Goal: Task Accomplishment & Management: Manage account settings

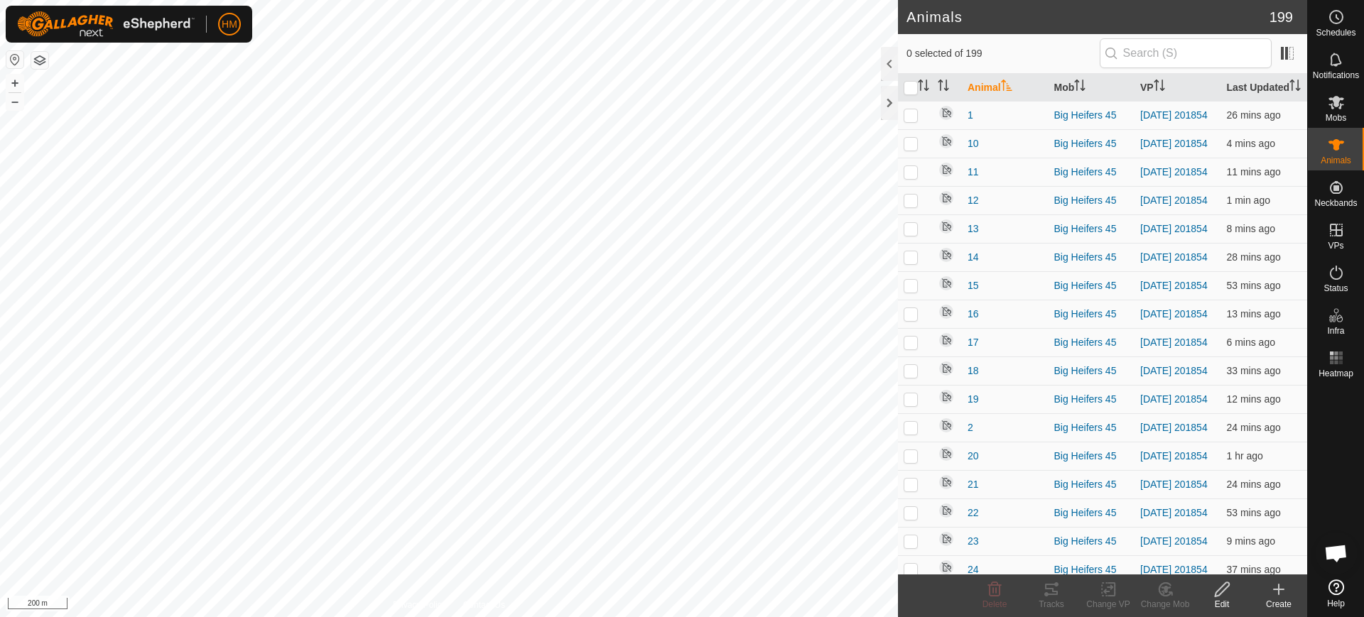
scroll to position [6967, 0]
click at [1168, 591] on icon at bounding box center [1166, 589] width 18 height 17
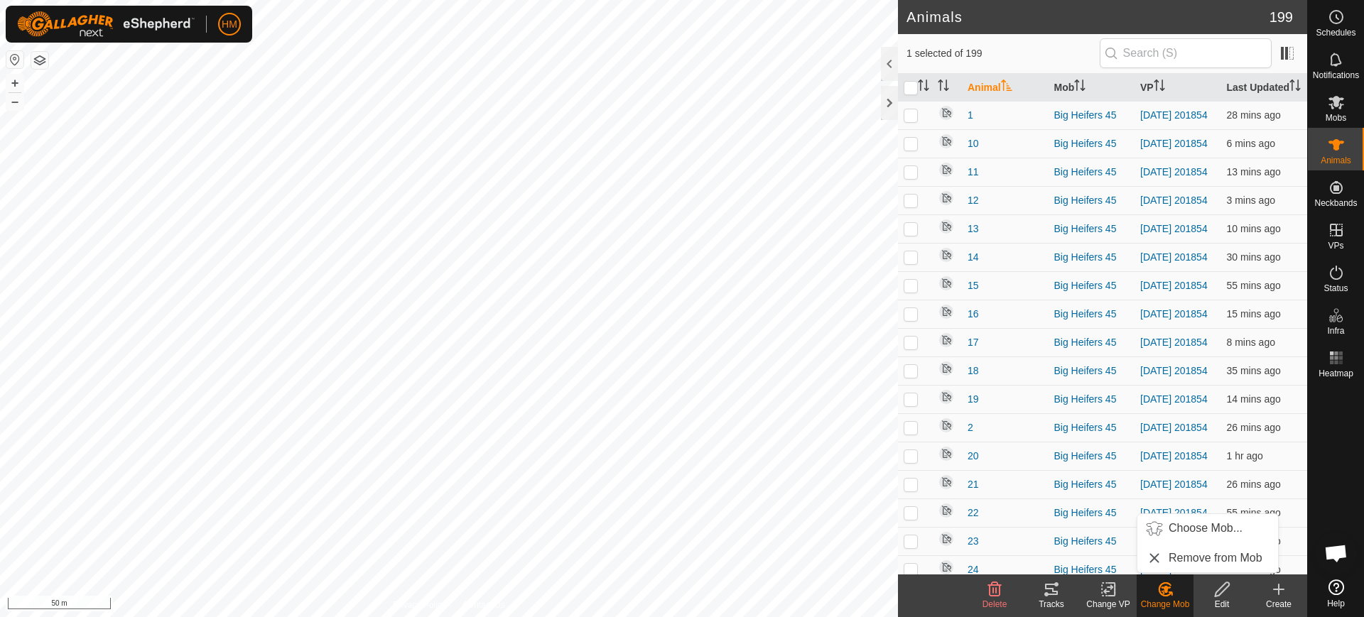
click at [1168, 591] on icon at bounding box center [1166, 589] width 18 height 17
checkbox input "true"
click at [1225, 582] on icon at bounding box center [1223, 589] width 18 height 17
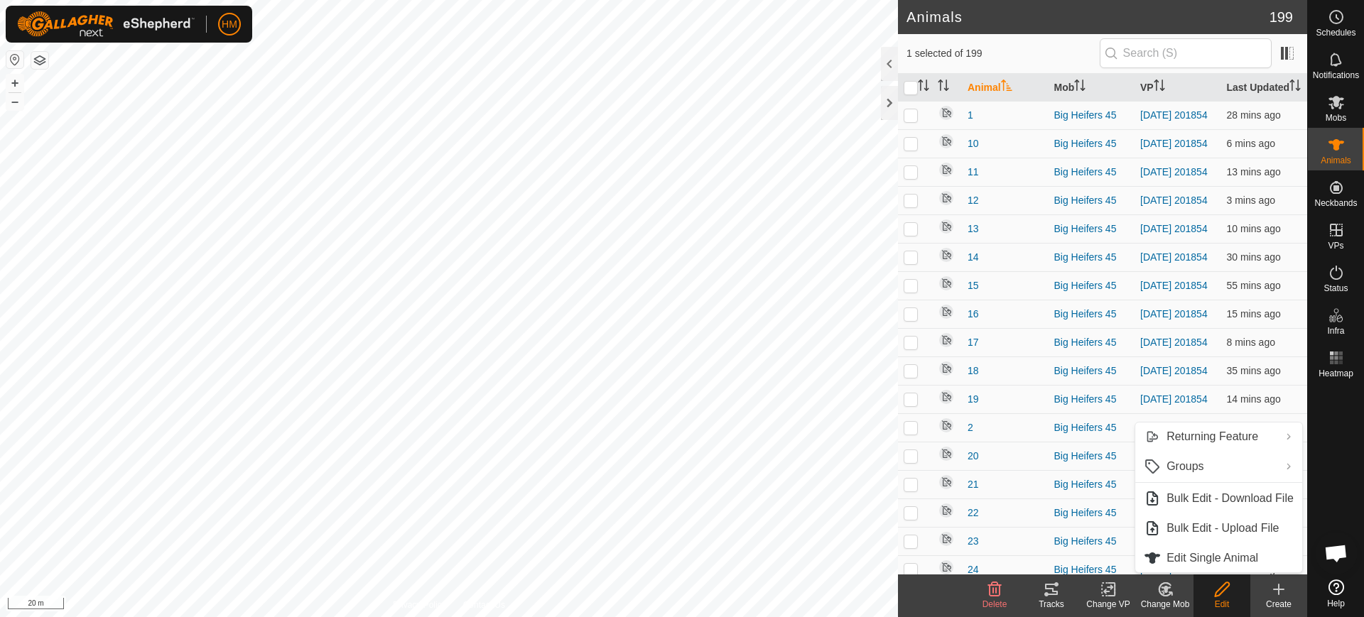
click at [1223, 588] on icon at bounding box center [1223, 589] width 18 height 17
click at [1209, 557] on link "Edit Single Animal" at bounding box center [1218, 558] width 167 height 28
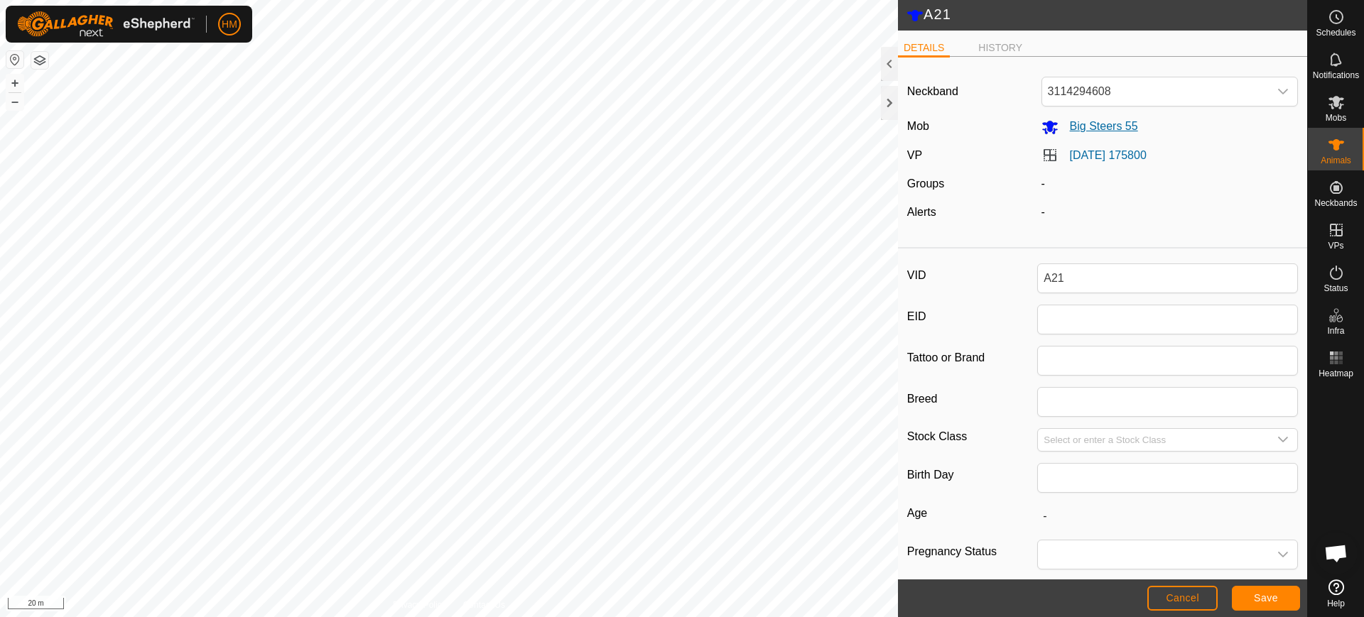
click at [1101, 125] on span "Big Steers 55" at bounding box center [1099, 126] width 80 height 12
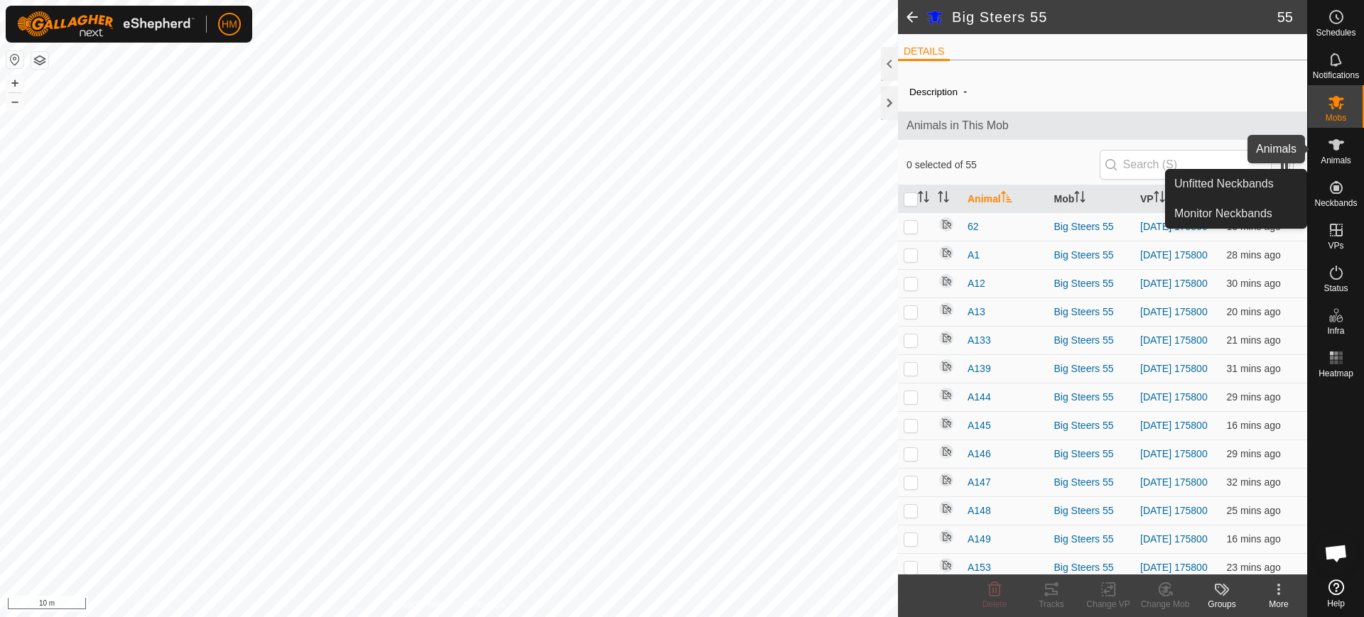
click at [1332, 145] on icon at bounding box center [1336, 144] width 17 height 17
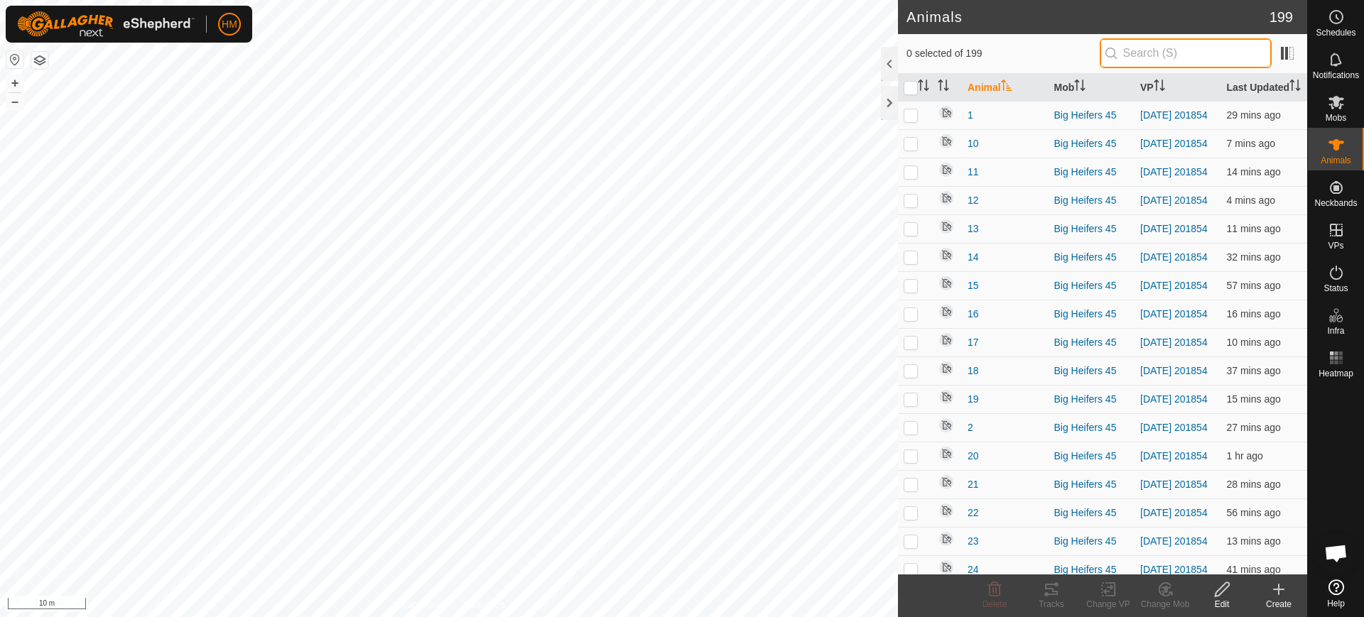
click at [1149, 53] on input "text" at bounding box center [1186, 53] width 172 height 30
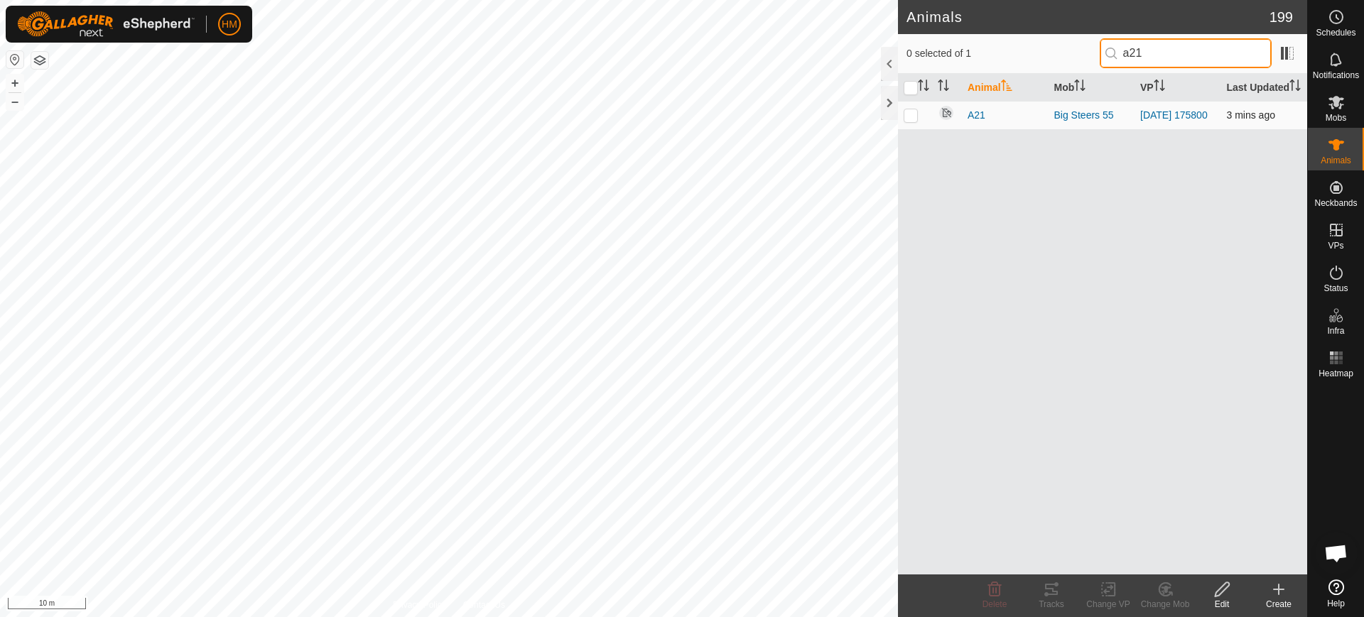
type input "a21"
click at [913, 121] on p-checkbox at bounding box center [911, 114] width 14 height 11
checkbox input "true"
click at [1168, 594] on icon at bounding box center [1166, 589] width 18 height 17
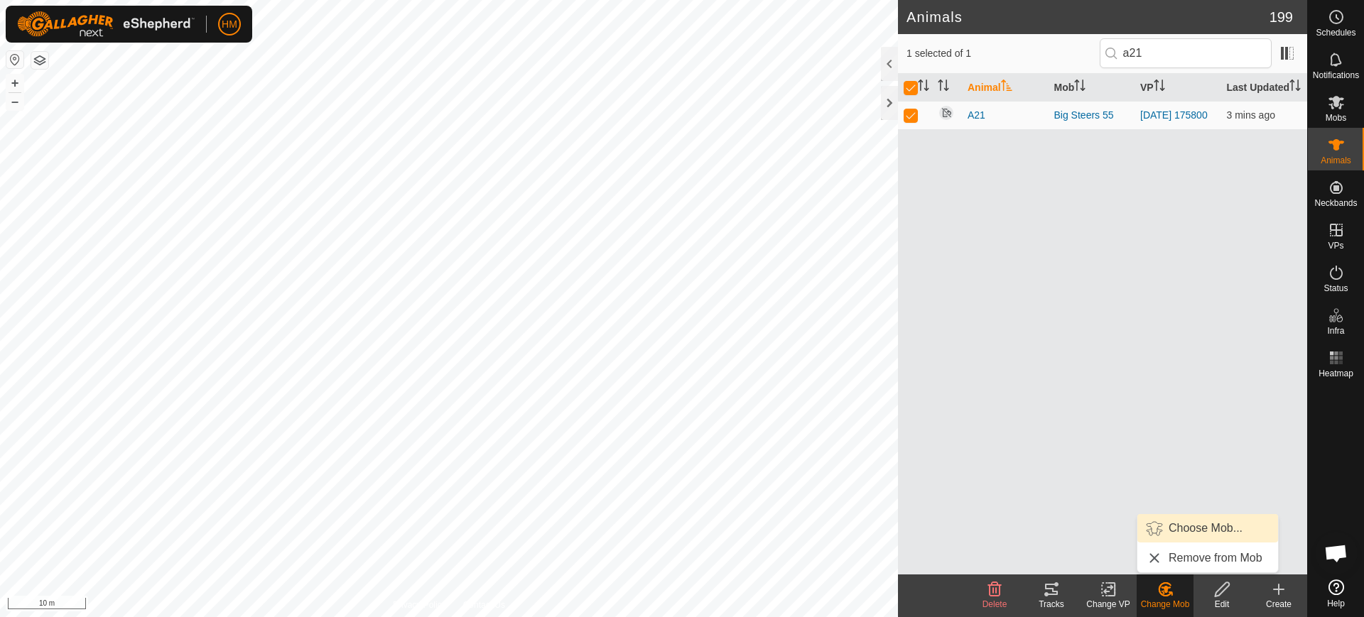
click at [1212, 525] on link "Choose Mob..." at bounding box center [1208, 528] width 141 height 28
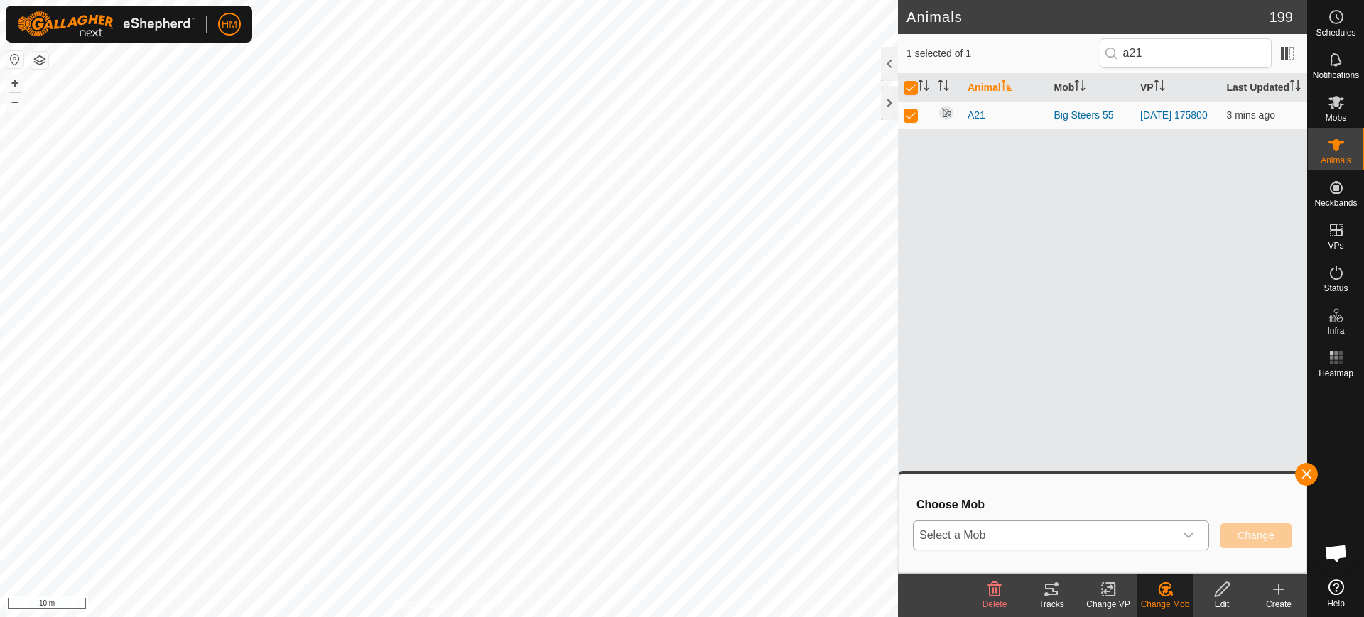
click at [1182, 537] on div "dropdown trigger" at bounding box center [1188, 536] width 28 height 28
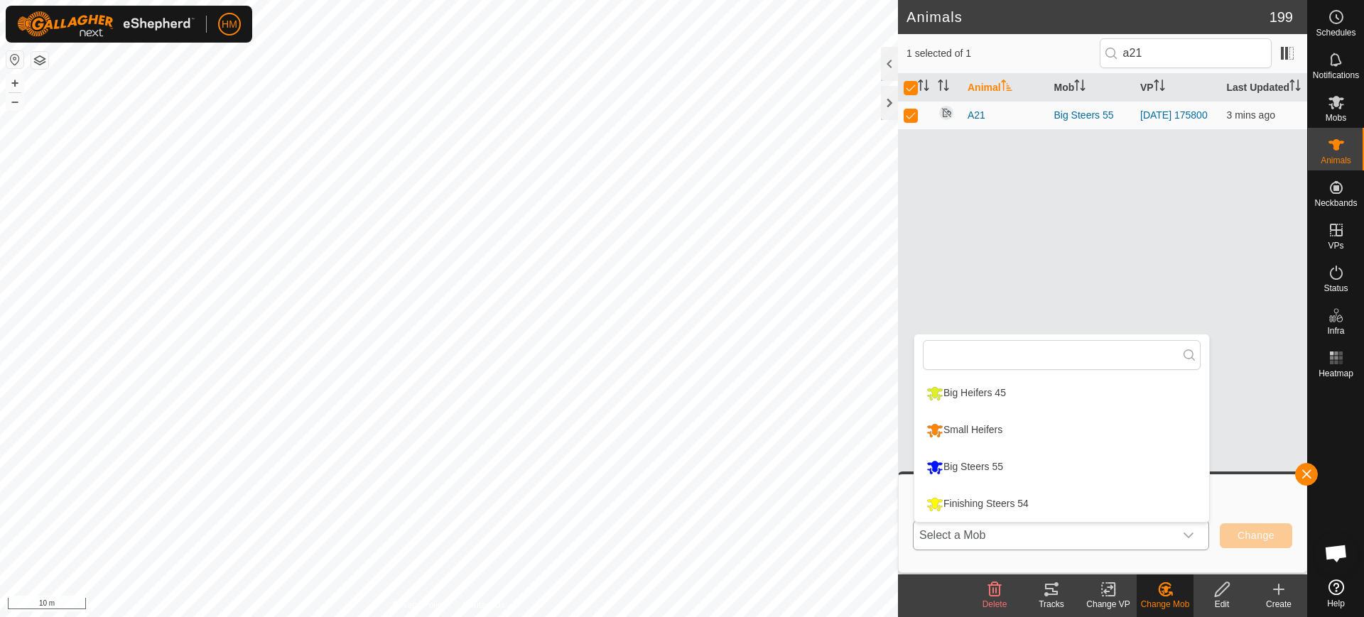
click at [1182, 537] on div "dropdown trigger" at bounding box center [1188, 536] width 28 height 28
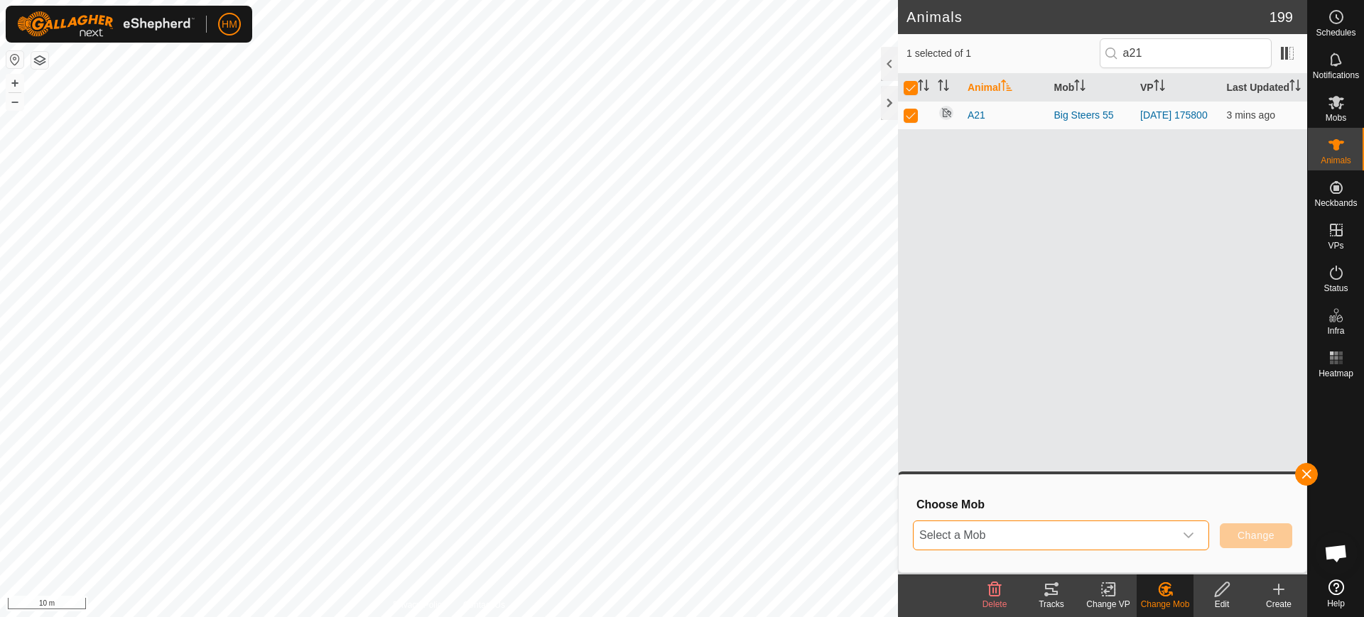
click at [1189, 531] on icon "dropdown trigger" at bounding box center [1188, 535] width 11 height 11
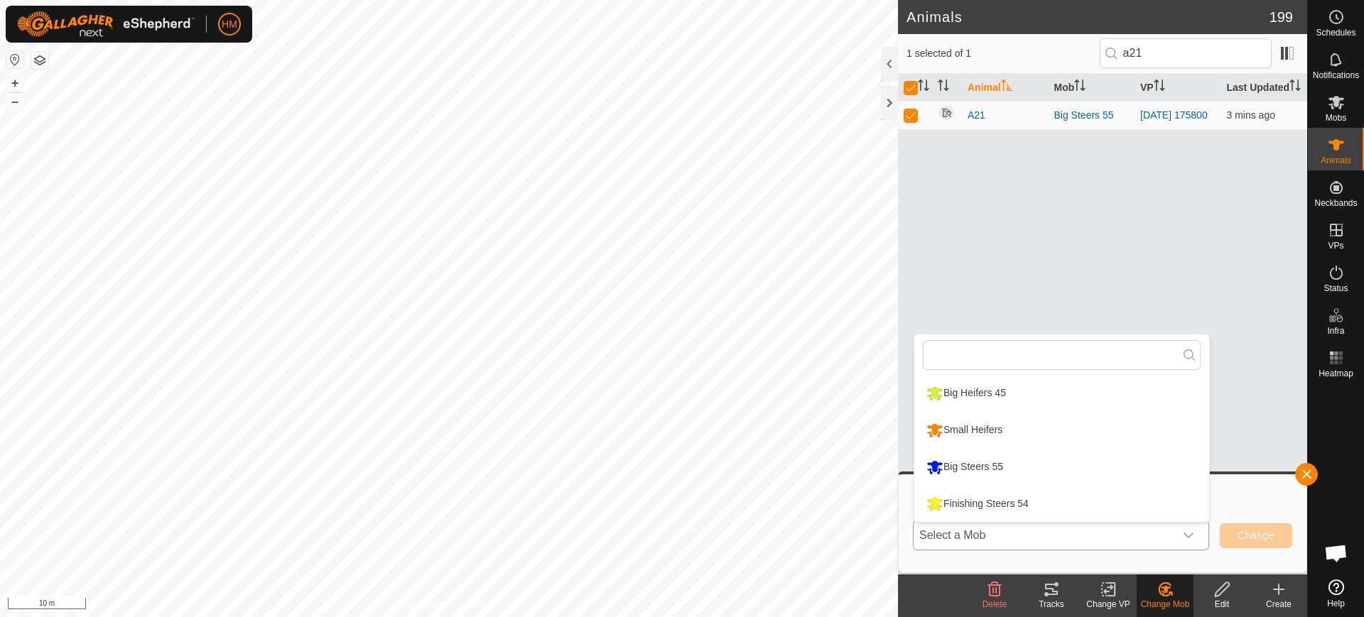
click at [1022, 502] on li "Finishing Steers 54" at bounding box center [1061, 505] width 295 height 36
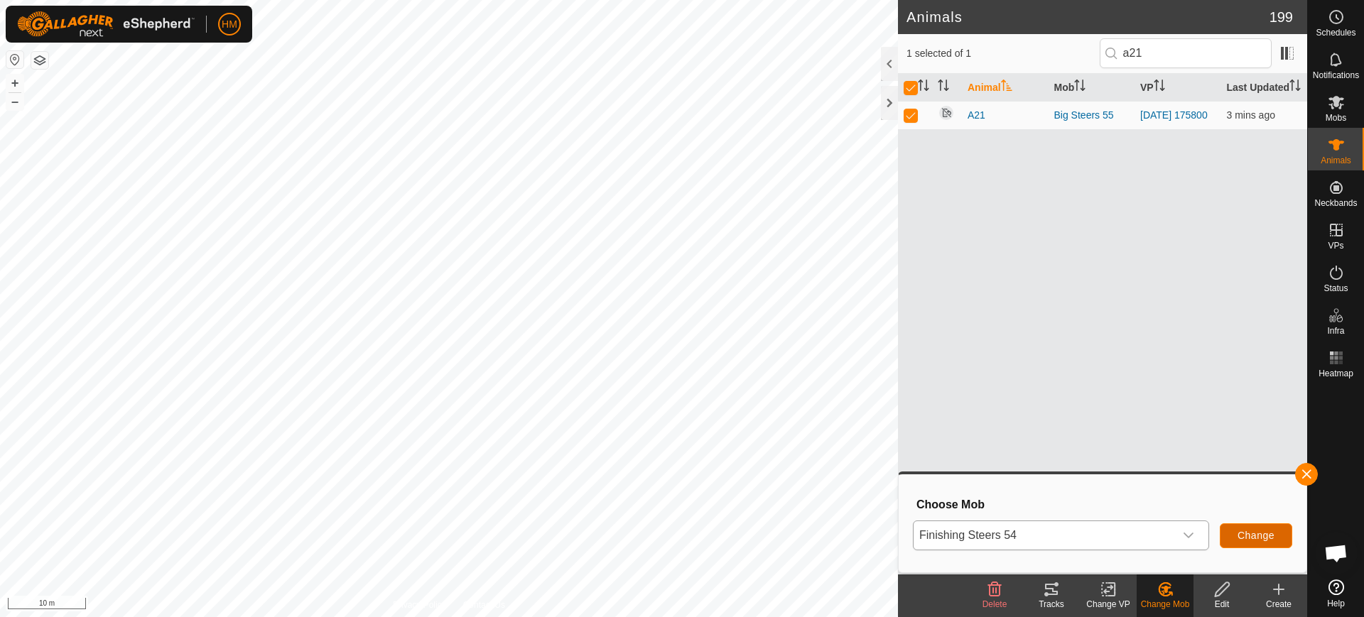
click at [1252, 534] on span "Change" at bounding box center [1256, 535] width 37 height 11
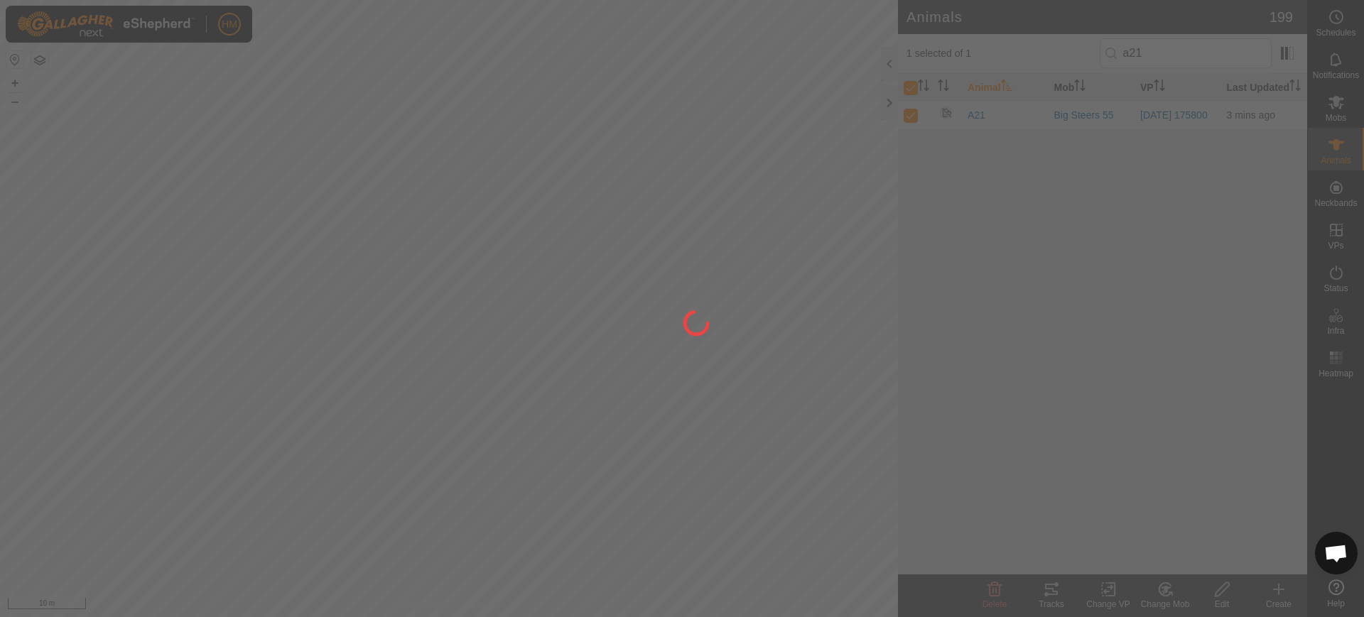
checkbox input "false"
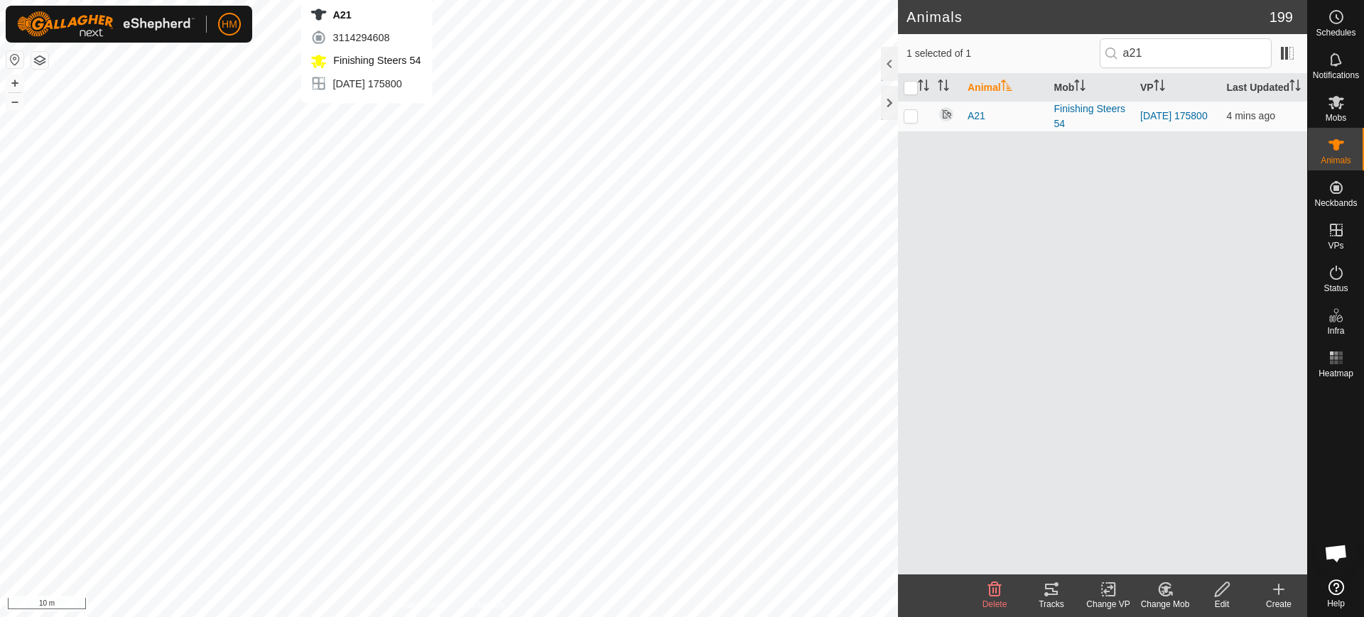
checkbox input "true"
click at [1113, 589] on icon at bounding box center [1109, 589] width 18 height 17
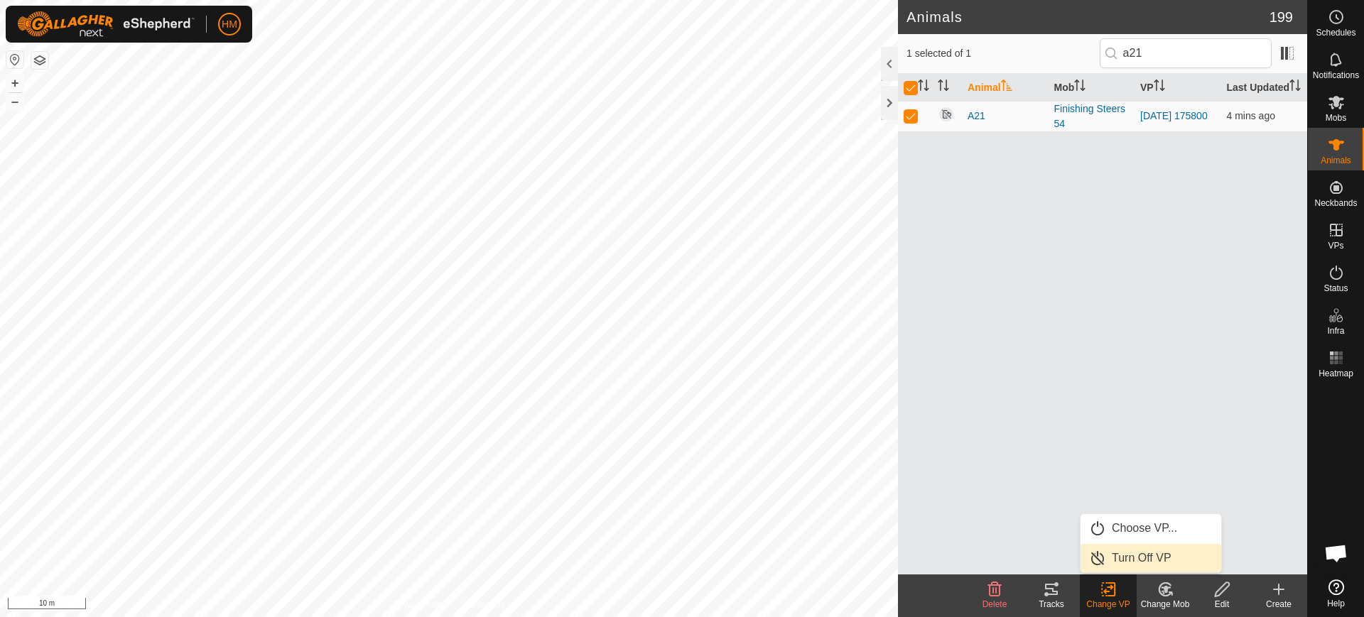
click at [1128, 550] on link "Turn Off VP" at bounding box center [1151, 558] width 141 height 28
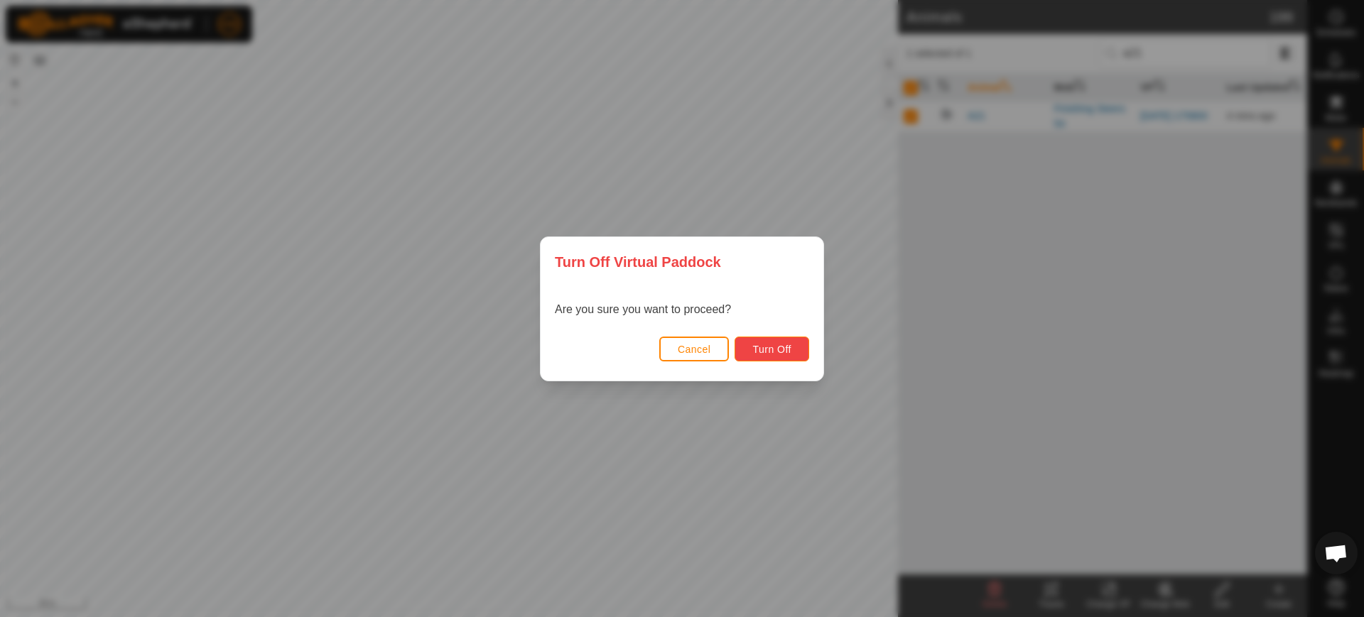
click at [772, 345] on span "Turn Off" at bounding box center [771, 349] width 39 height 11
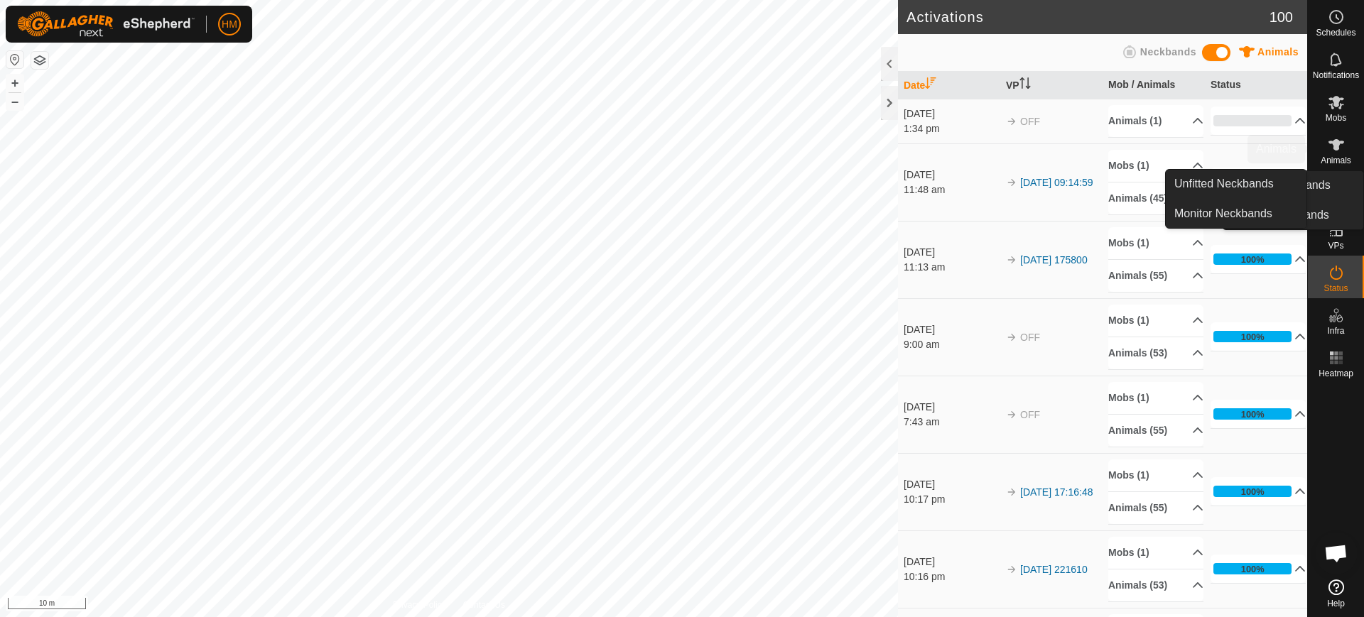
click at [1334, 147] on icon at bounding box center [1337, 144] width 16 height 11
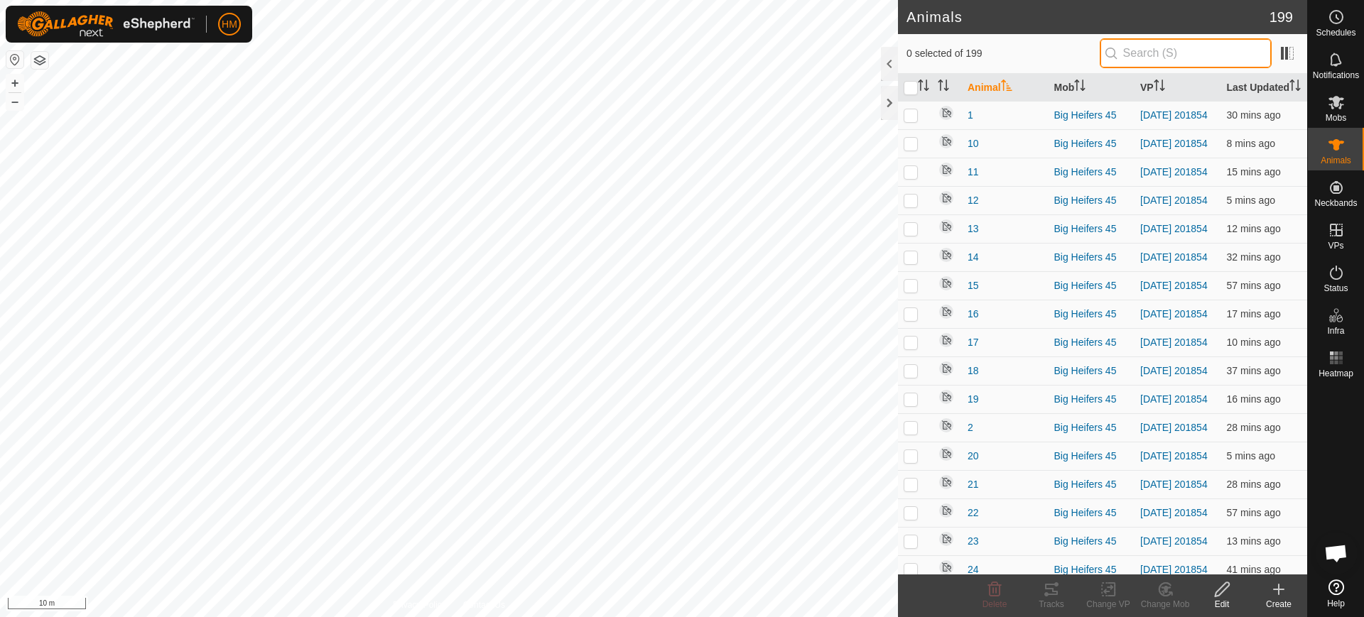
click at [1189, 53] on input "text" at bounding box center [1186, 53] width 172 height 30
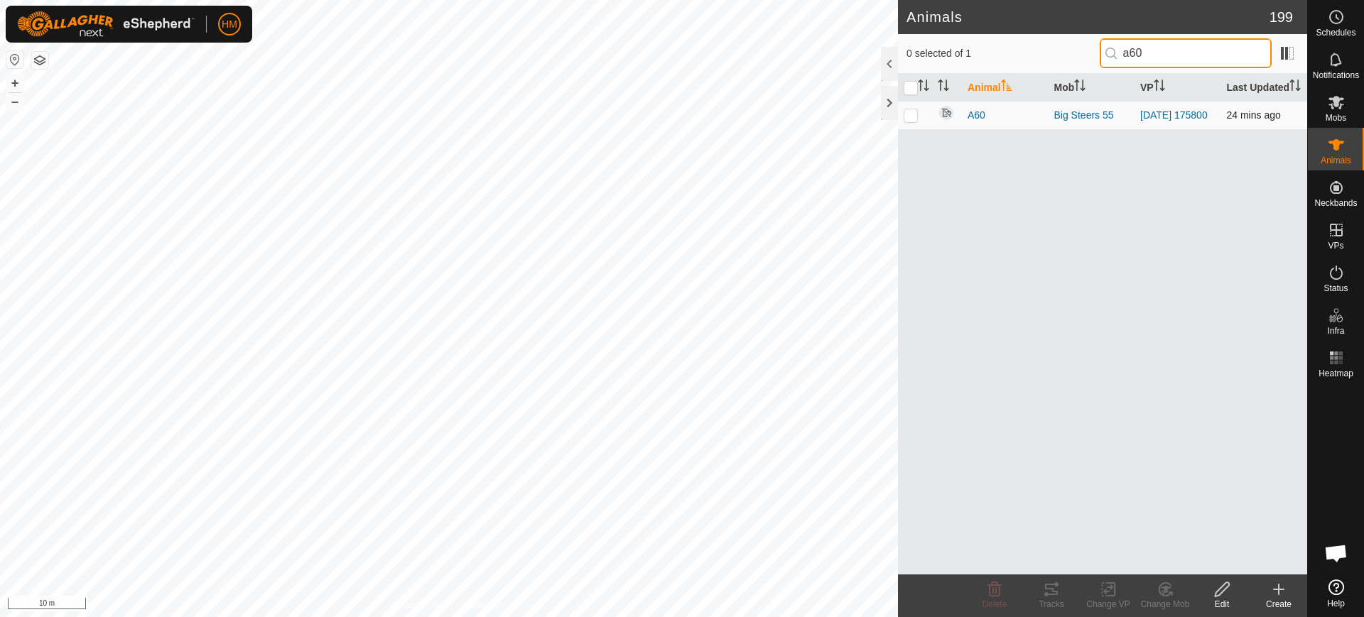
type input "a60"
click at [908, 121] on p-checkbox at bounding box center [911, 114] width 14 height 11
checkbox input "true"
click at [1160, 598] on div "Change Mob" at bounding box center [1165, 604] width 57 height 13
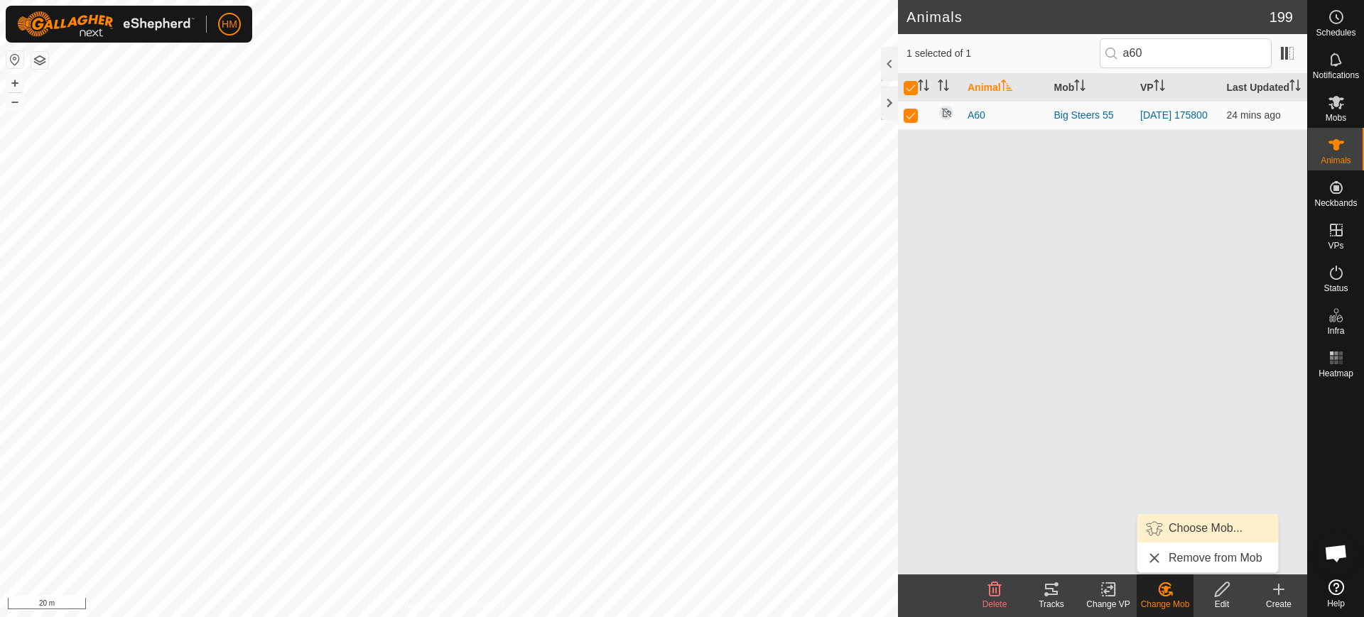
click at [1194, 525] on link "Choose Mob..." at bounding box center [1208, 528] width 141 height 28
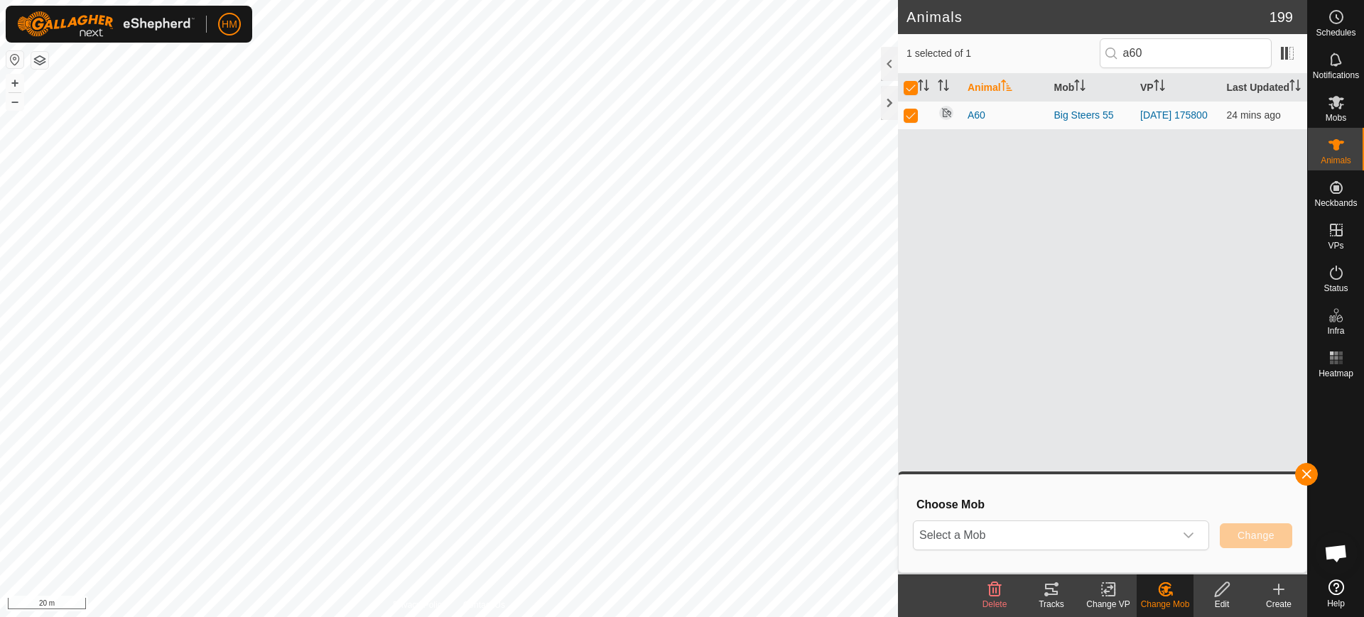
click at [1194, 525] on div "dropdown trigger" at bounding box center [1188, 536] width 28 height 28
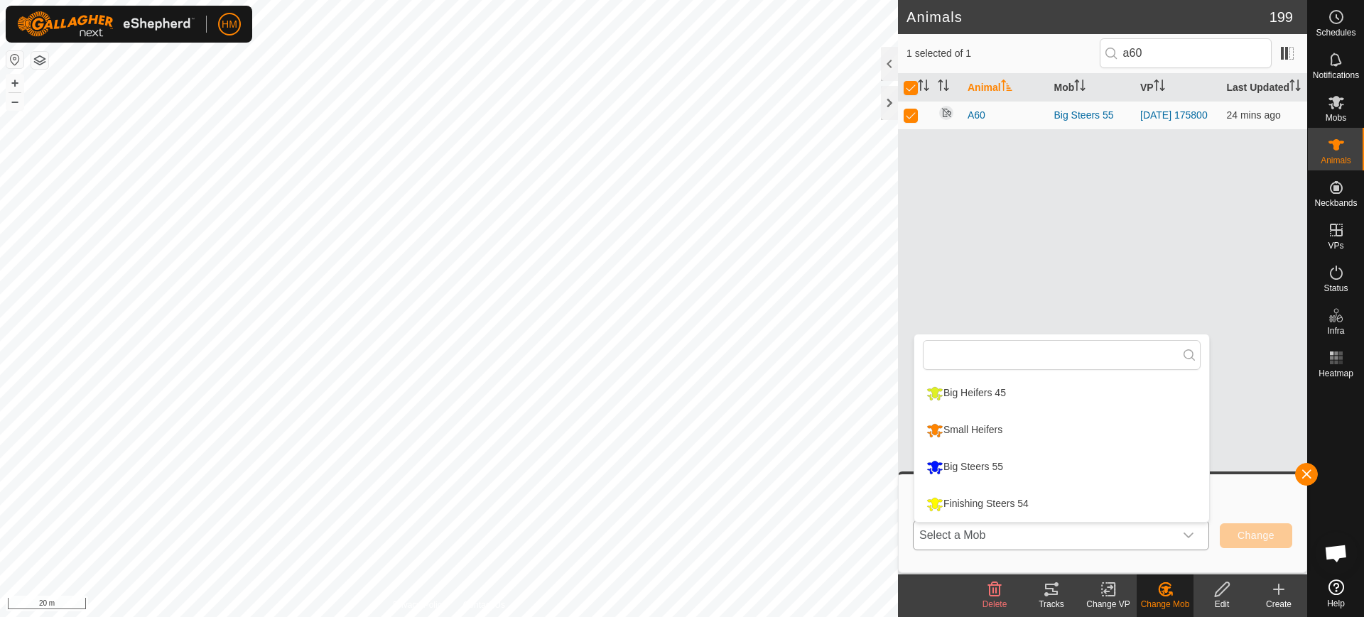
click at [952, 499] on li "Finishing Steers 54" at bounding box center [1061, 505] width 295 height 36
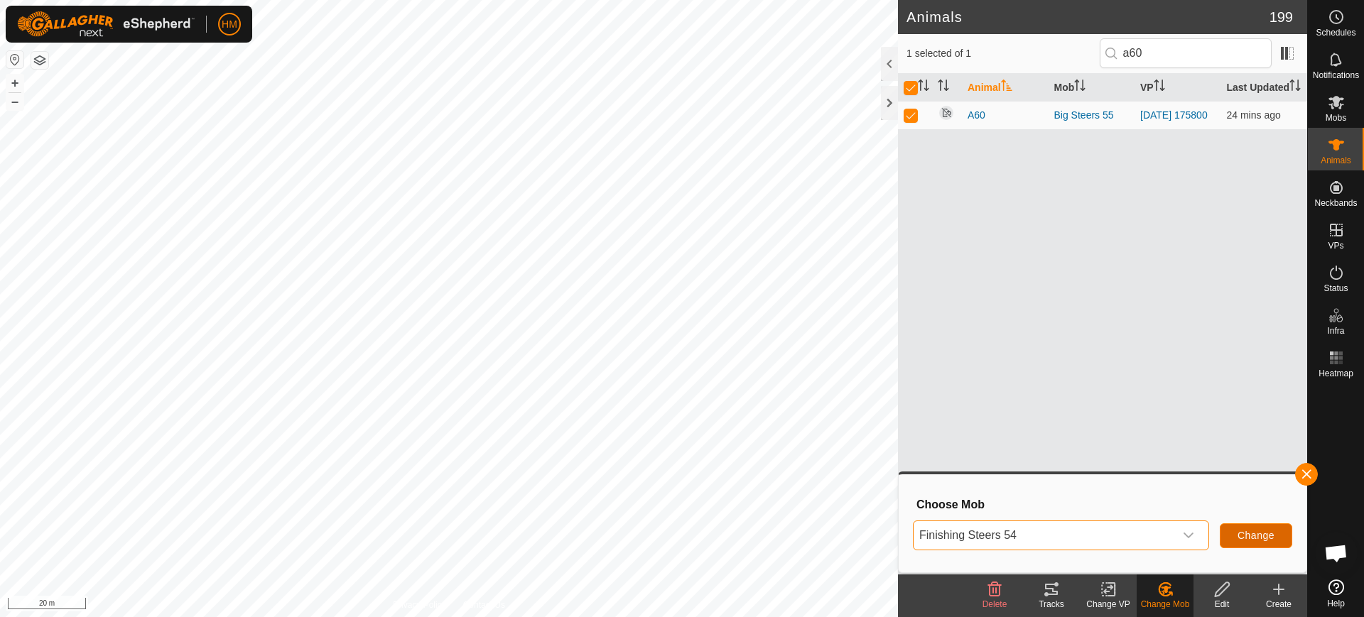
click at [1238, 530] on span "Change" at bounding box center [1256, 535] width 37 height 11
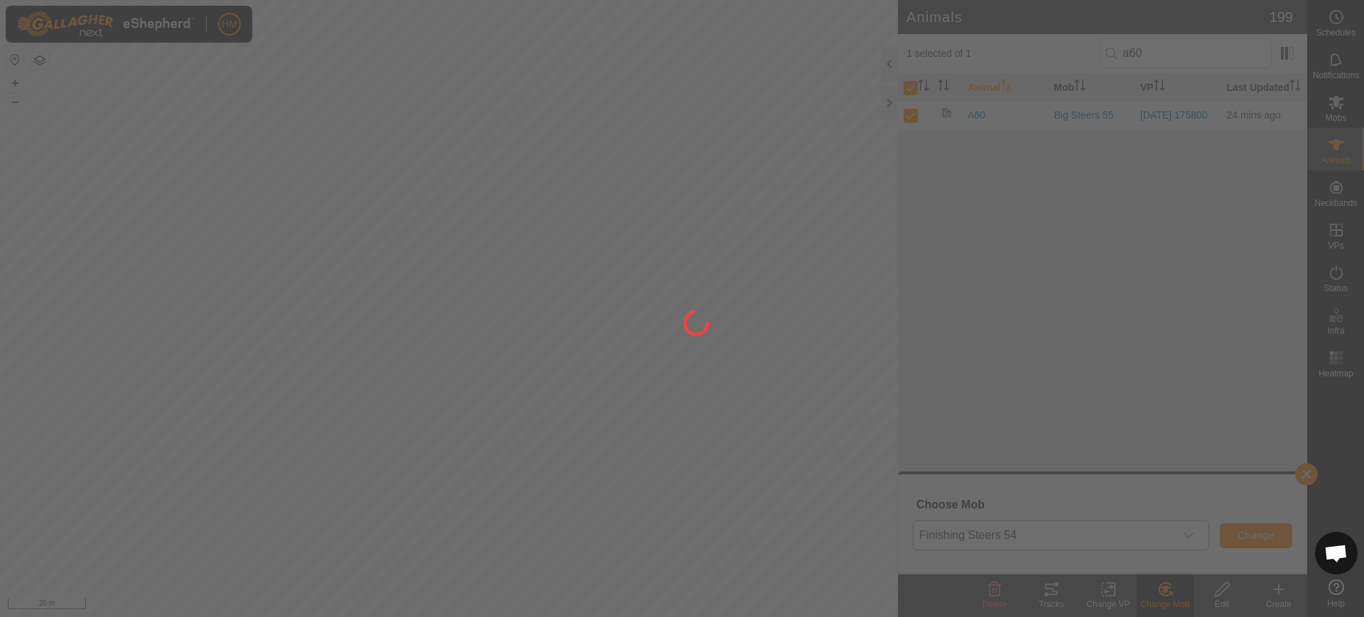
checkbox input "false"
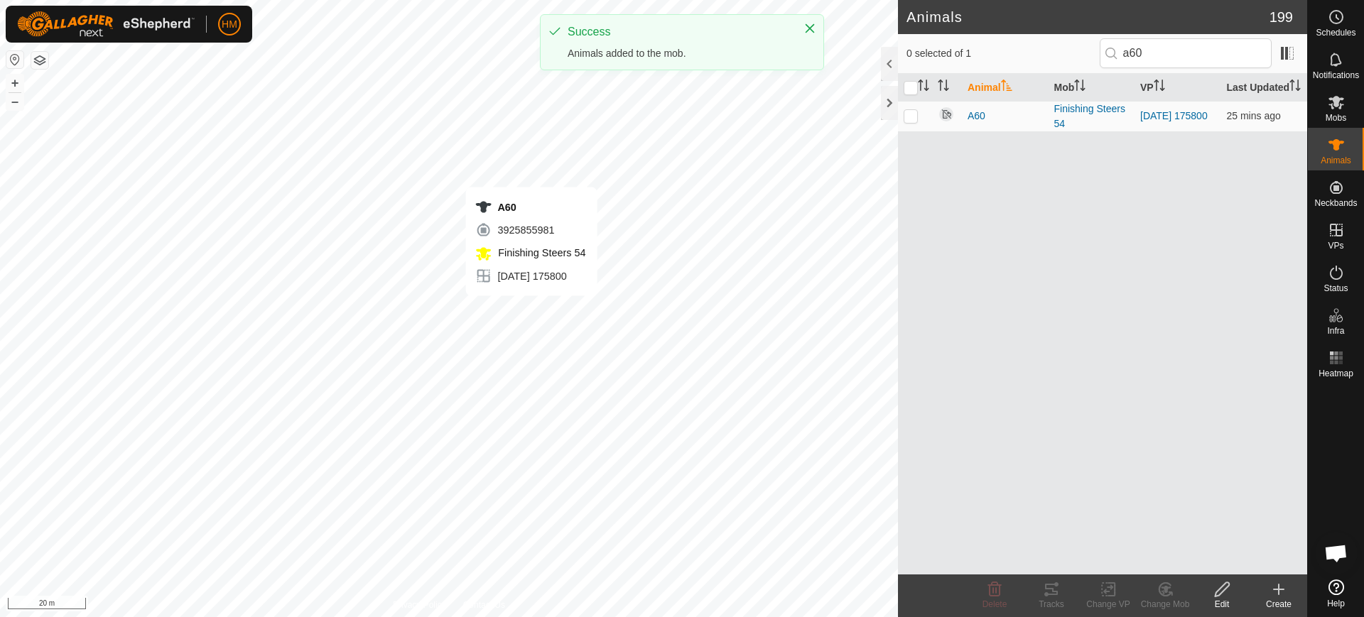
checkbox input "true"
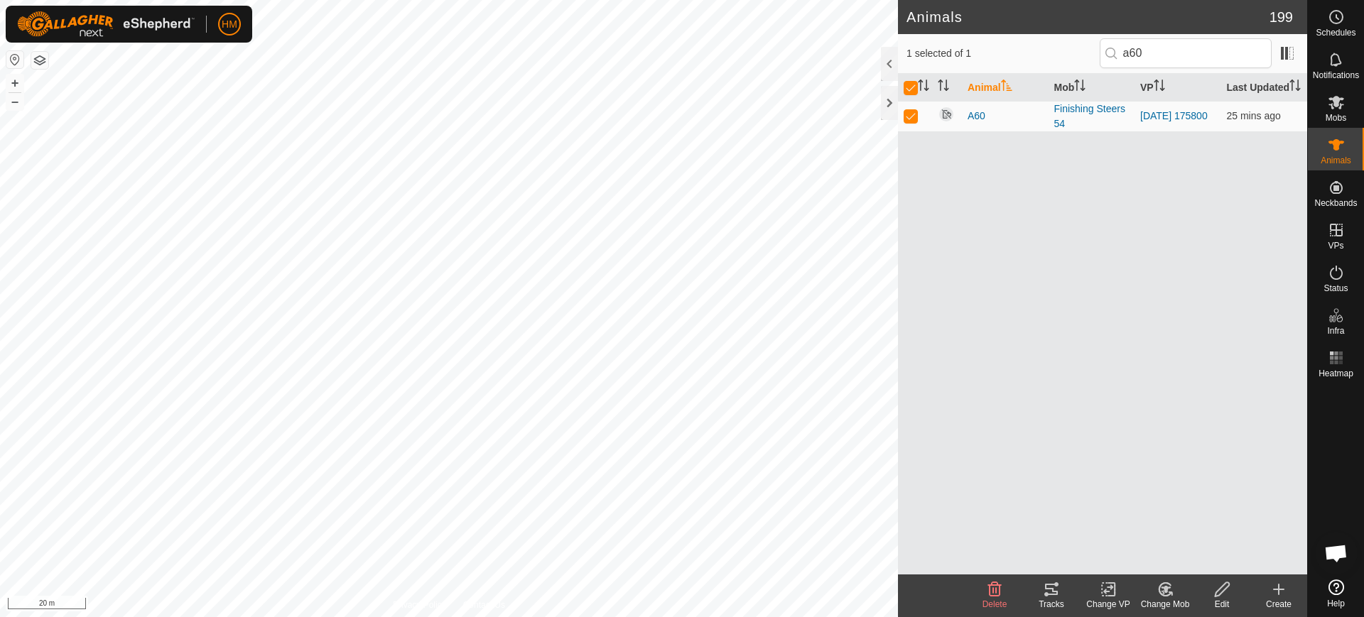
click at [1100, 588] on icon at bounding box center [1109, 589] width 18 height 17
click at [1131, 559] on link "Turn Off VP" at bounding box center [1151, 558] width 141 height 28
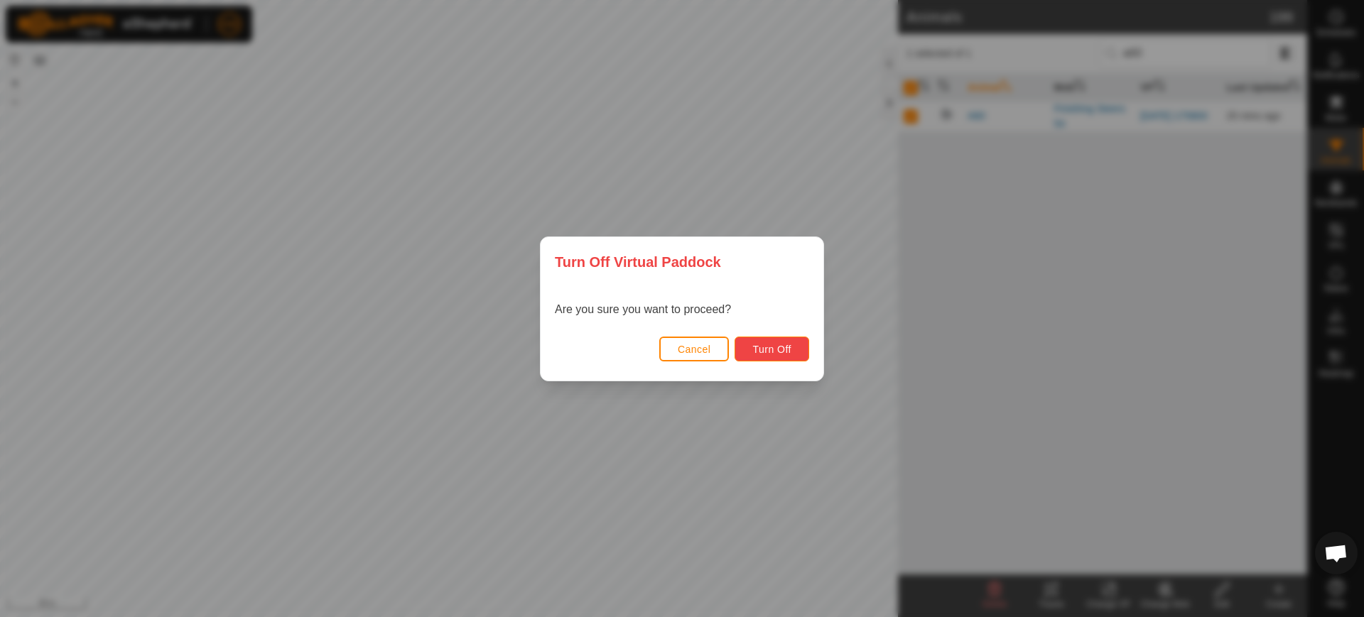
click at [755, 344] on span "Turn Off" at bounding box center [771, 349] width 39 height 11
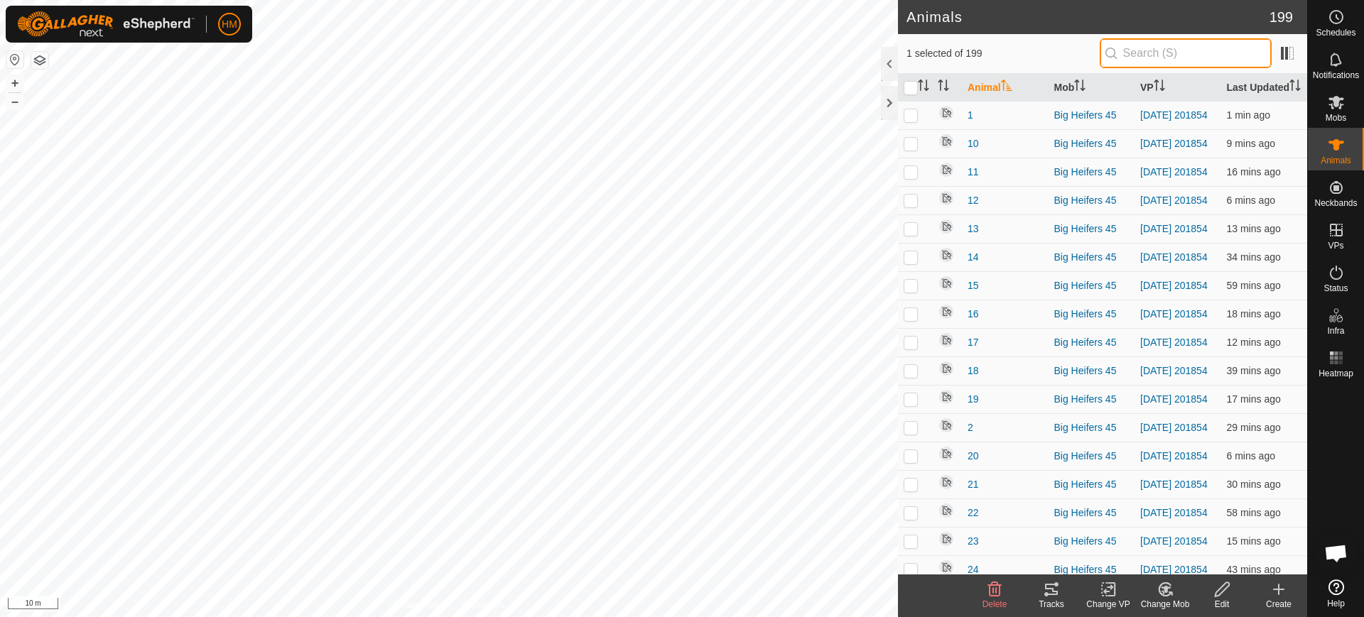
click at [1180, 54] on input "text" at bounding box center [1186, 53] width 172 height 30
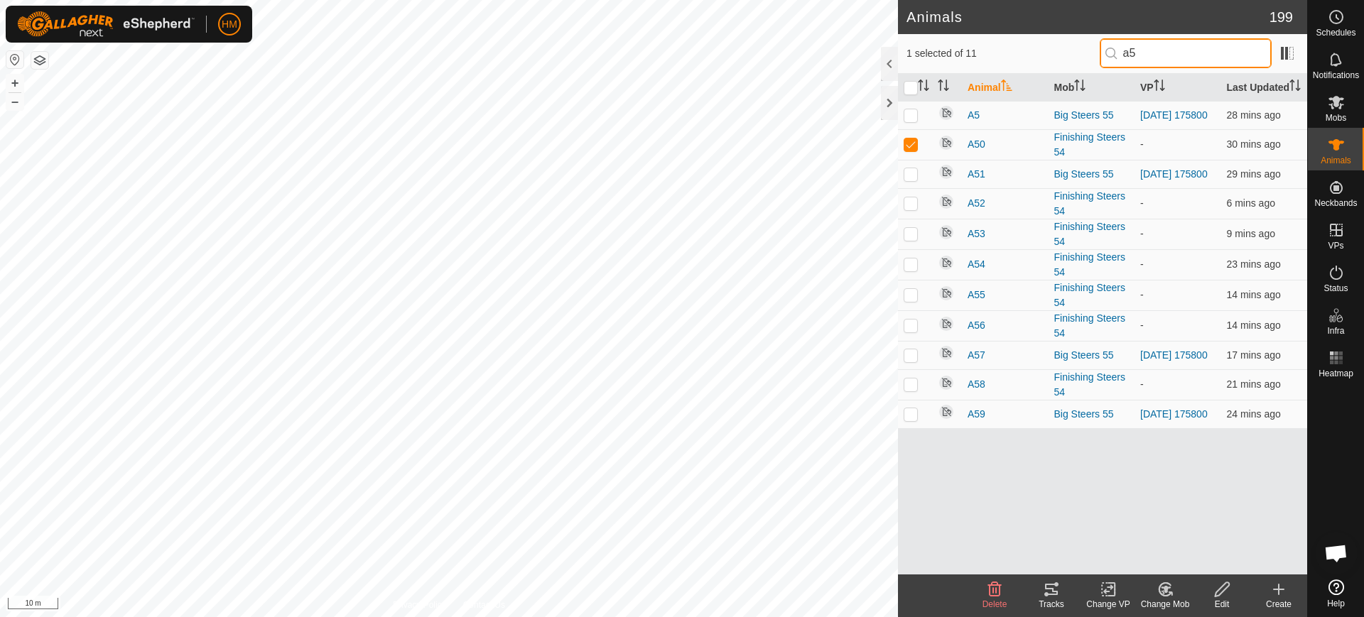
type input "a50"
checkbox input "true"
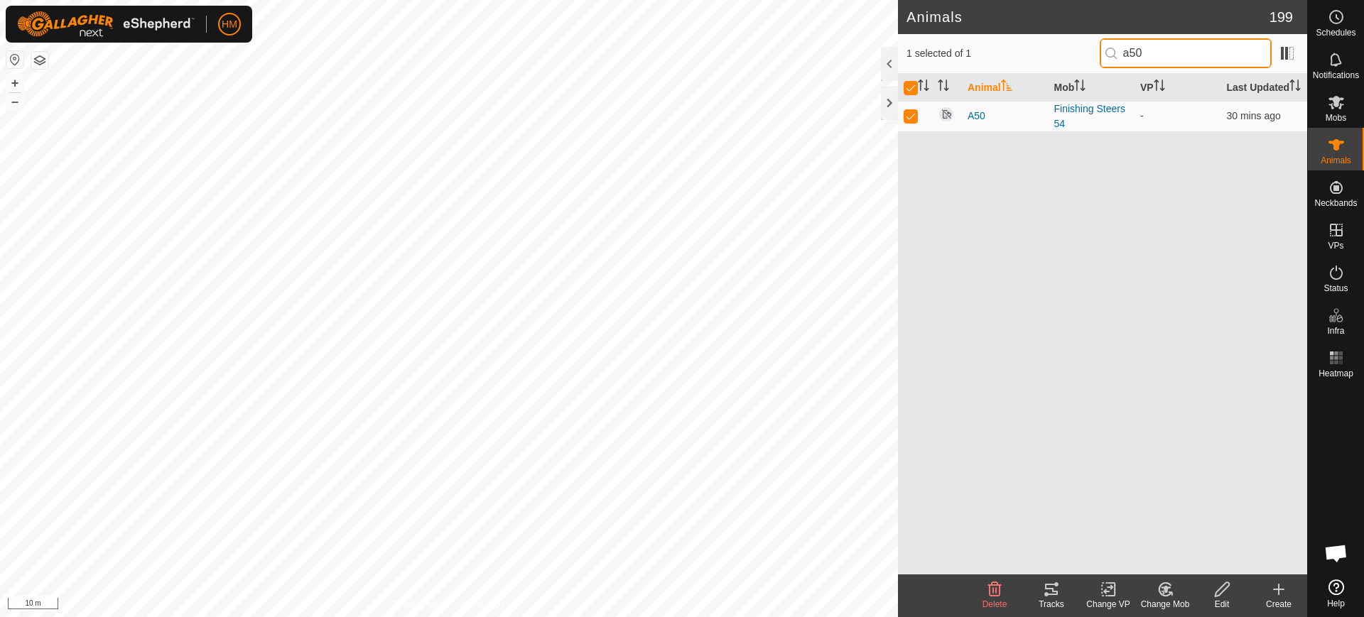
type input "a50"
click at [1165, 594] on icon at bounding box center [1166, 589] width 18 height 17
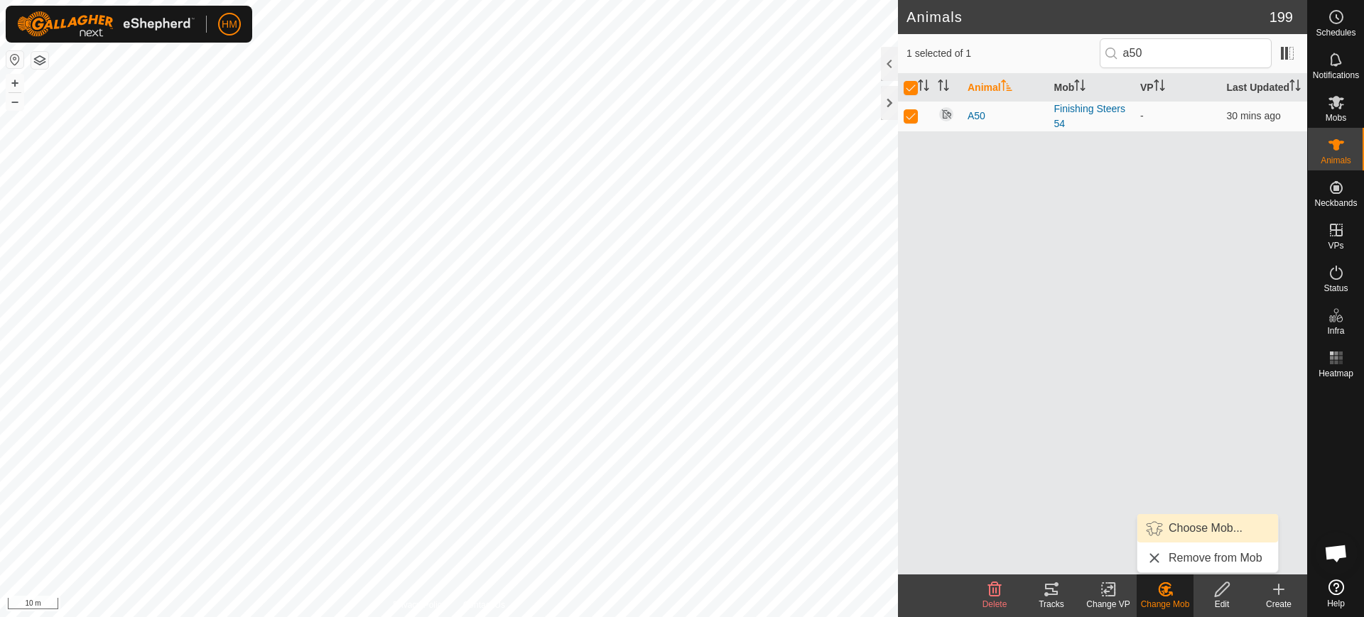
click at [1201, 524] on link "Choose Mob..." at bounding box center [1208, 528] width 141 height 28
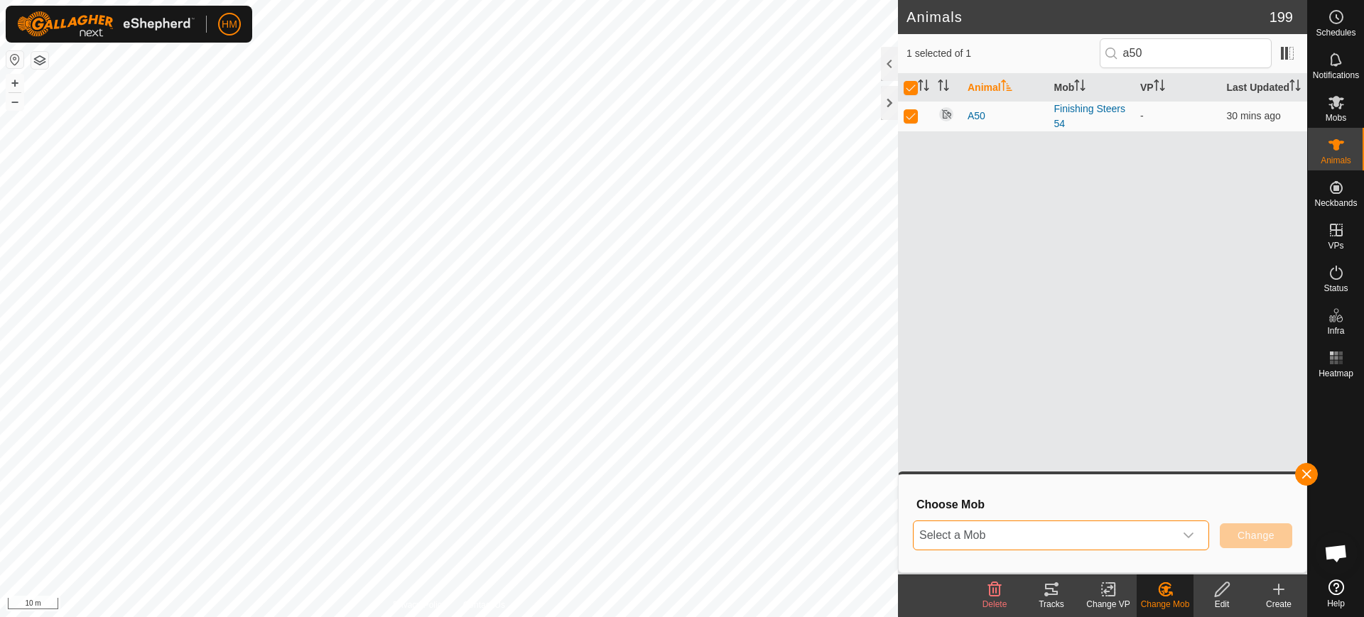
click at [1145, 539] on span "Select a Mob" at bounding box center [1044, 536] width 261 height 28
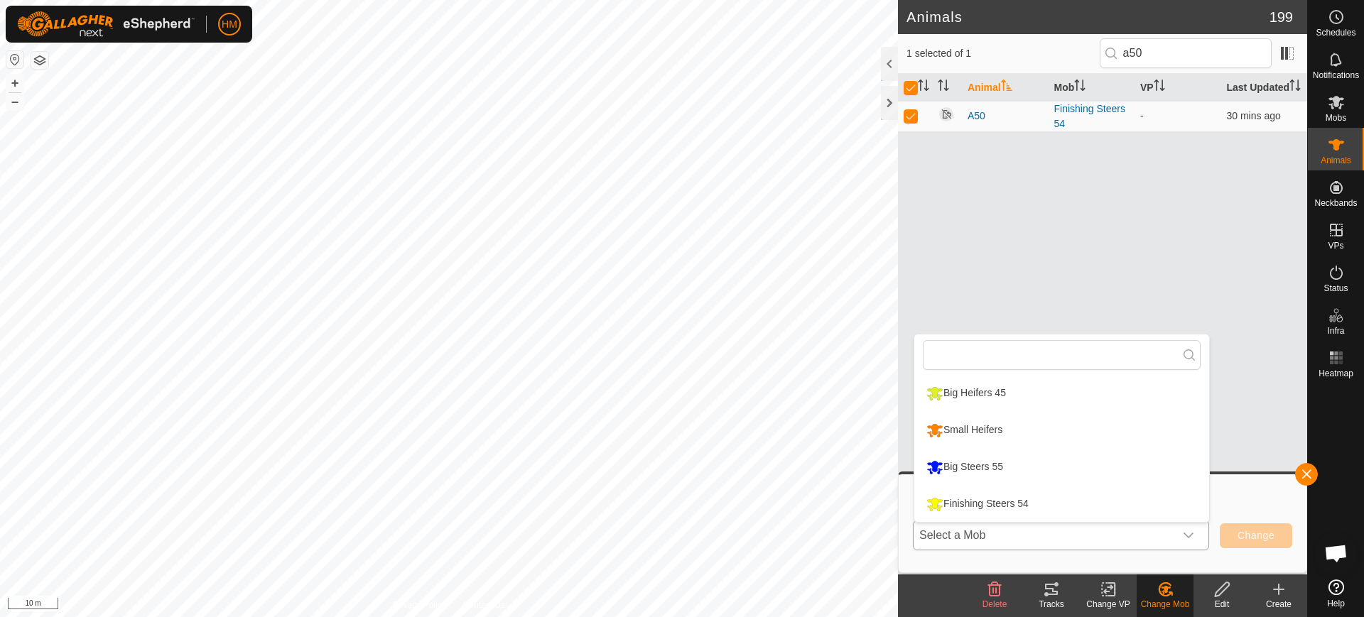
click at [962, 455] on li "Big Steers 55" at bounding box center [1061, 468] width 295 height 36
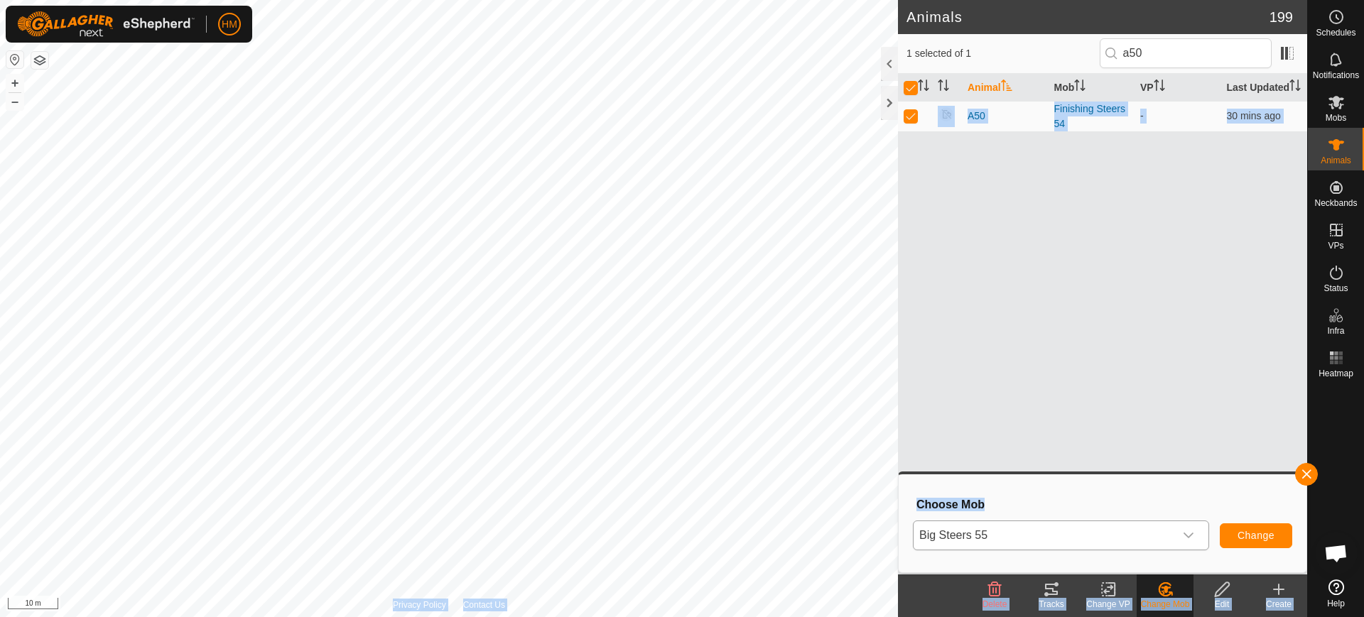
drag, startPoint x: 962, startPoint y: 455, endPoint x: 1213, endPoint y: 515, distance: 258.0
click at [1213, 515] on body "HM Schedules Notifications Mobs Animals Neckbands VPs Status Infra Heatmap Help…" at bounding box center [682, 308] width 1364 height 617
click at [1247, 527] on button "Change" at bounding box center [1256, 536] width 72 height 25
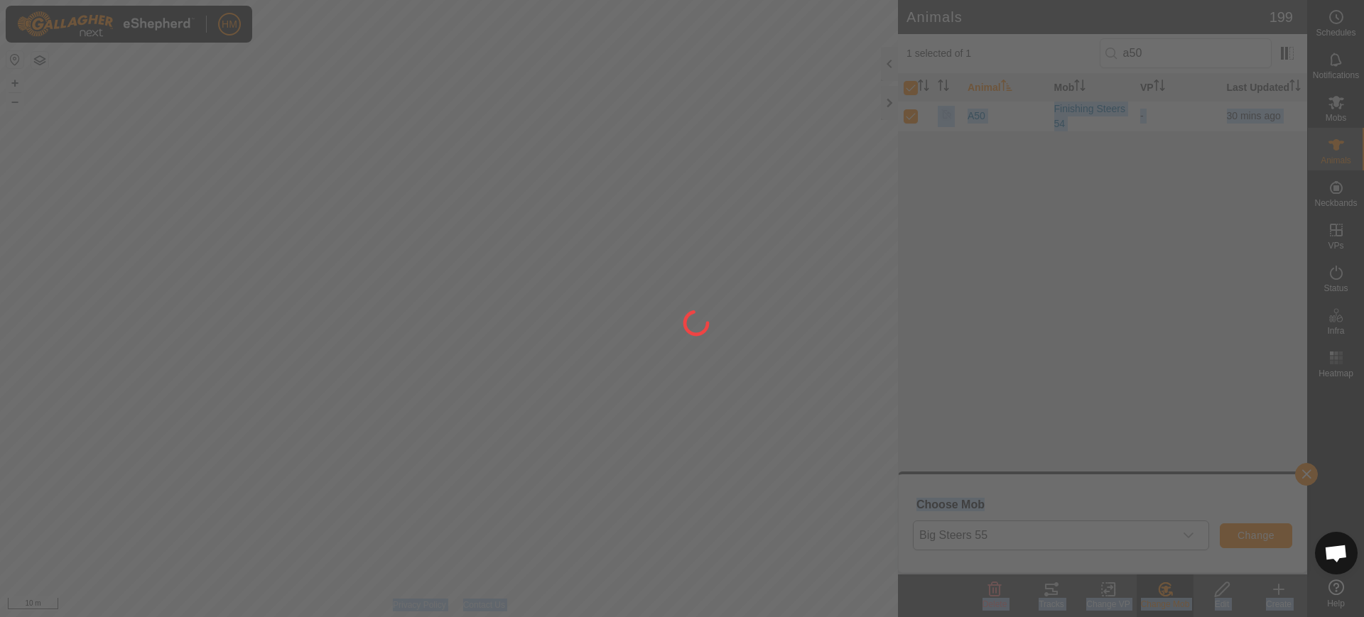
checkbox input "false"
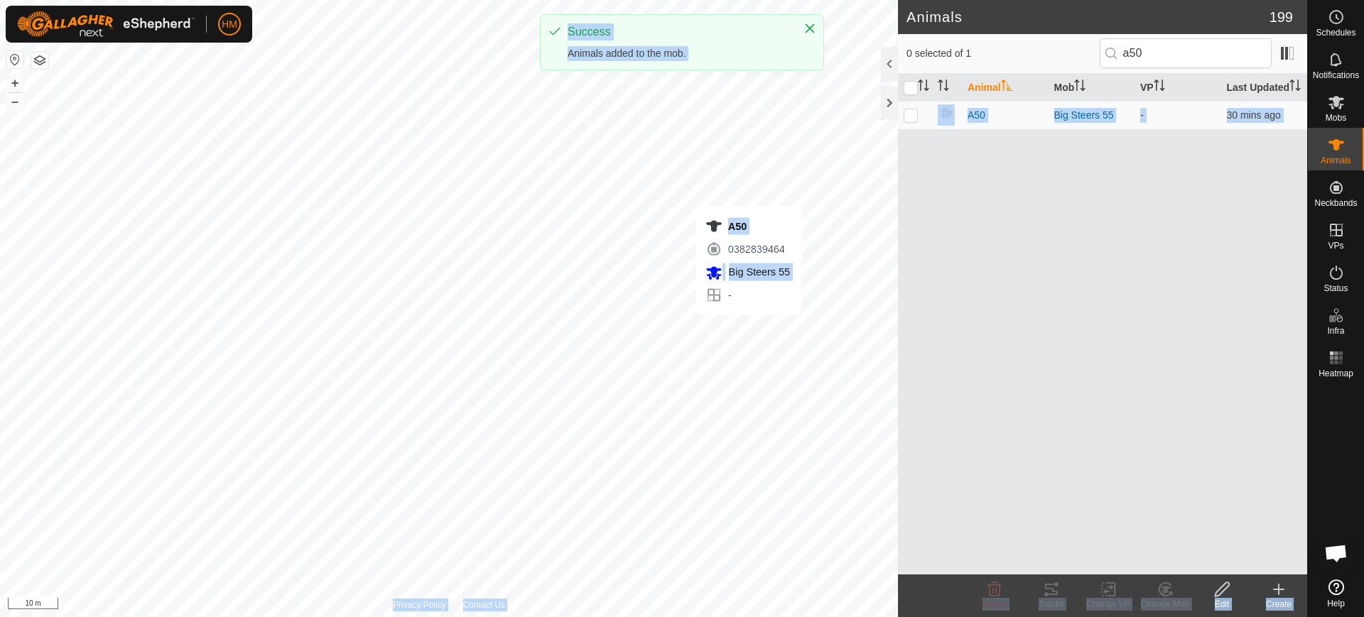
checkbox input "true"
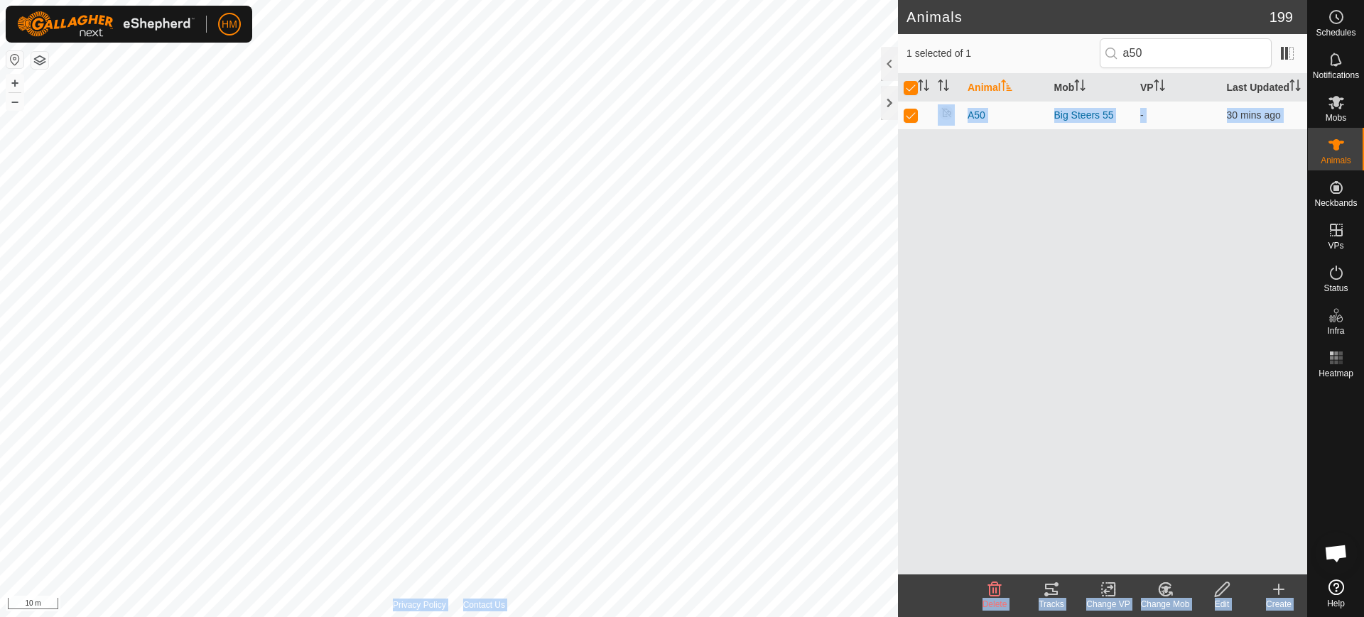
click at [1119, 455] on div "Animal Mob VP Last Updated A50 Big Steers 55 - 30 mins ago" at bounding box center [1102, 324] width 409 height 501
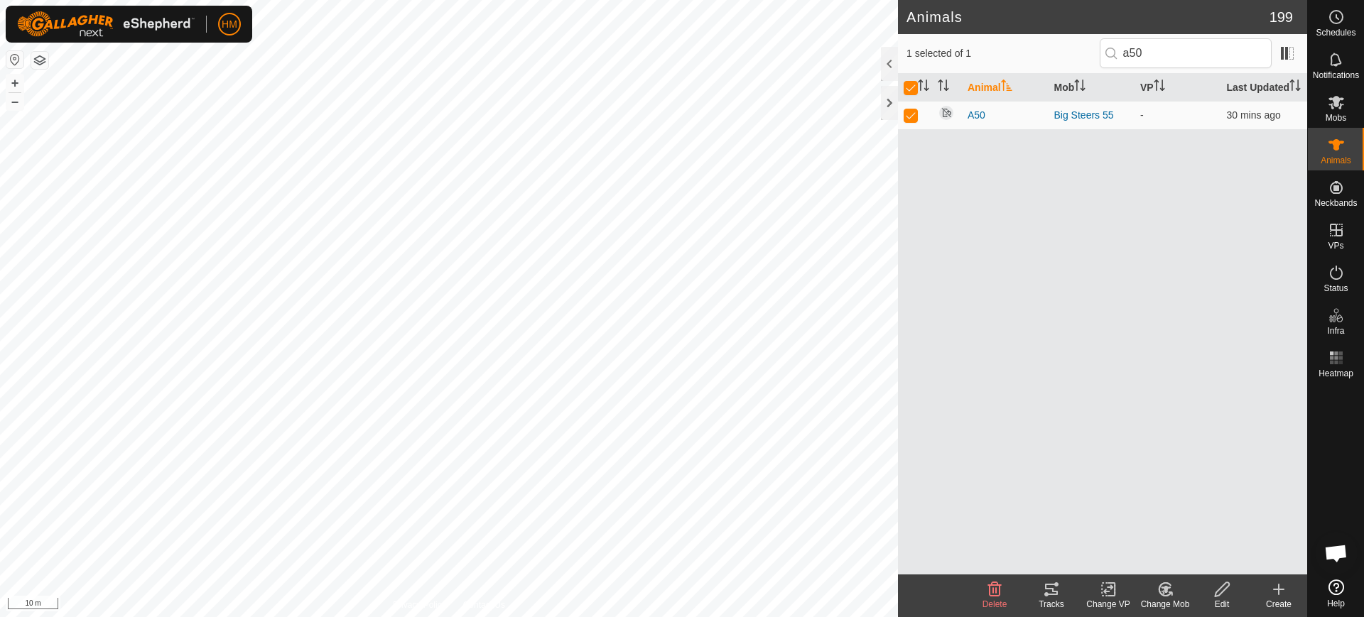
click at [1107, 587] on icon at bounding box center [1108, 589] width 10 height 9
click at [1143, 529] on link "Choose VP..." at bounding box center [1151, 528] width 141 height 28
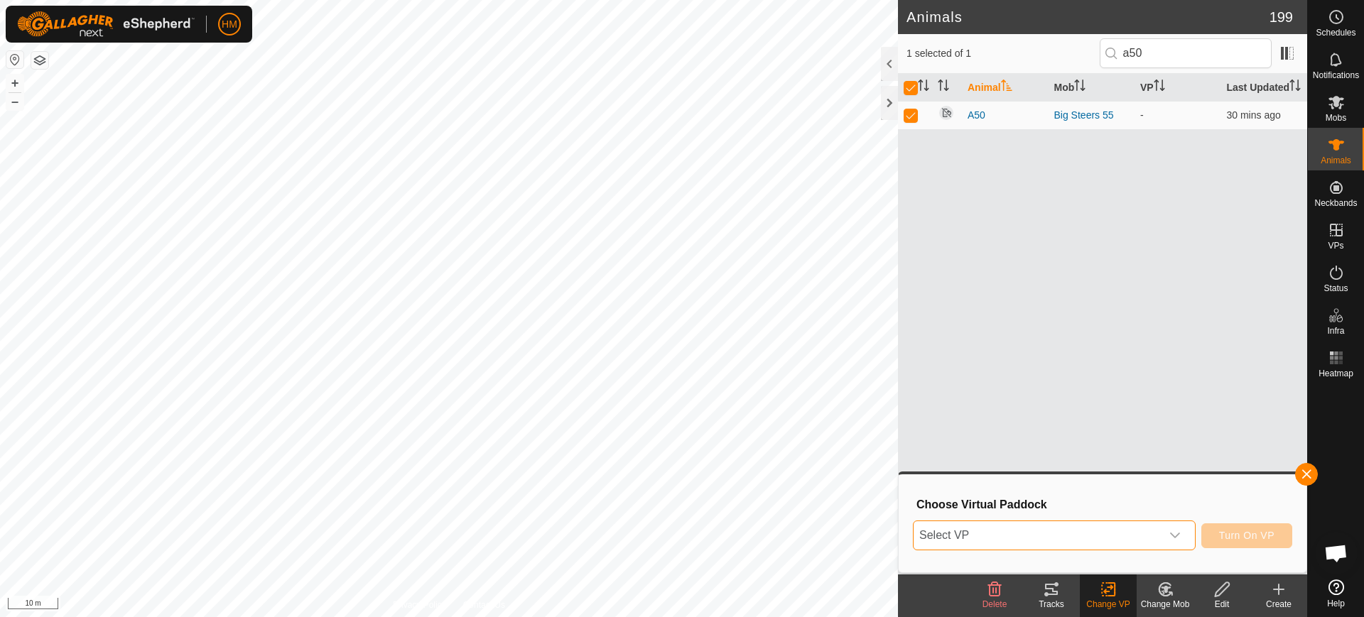
click at [1143, 529] on span "Select VP" at bounding box center [1037, 536] width 247 height 28
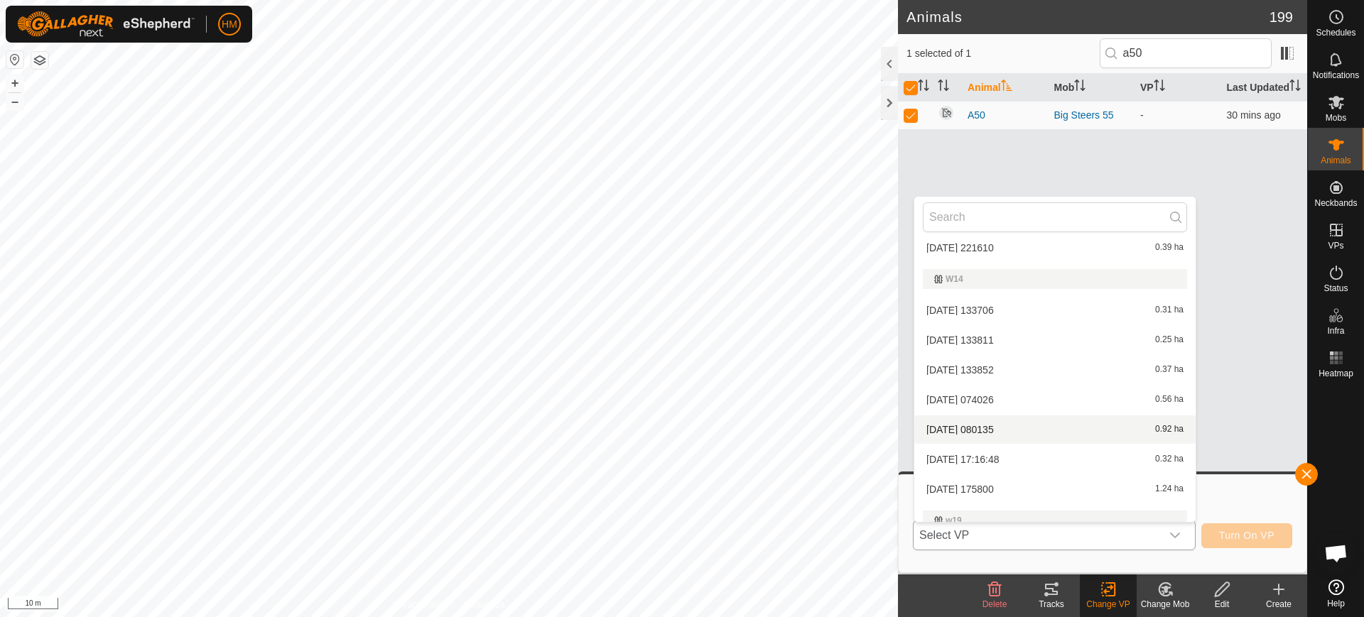
scroll to position [534, 0]
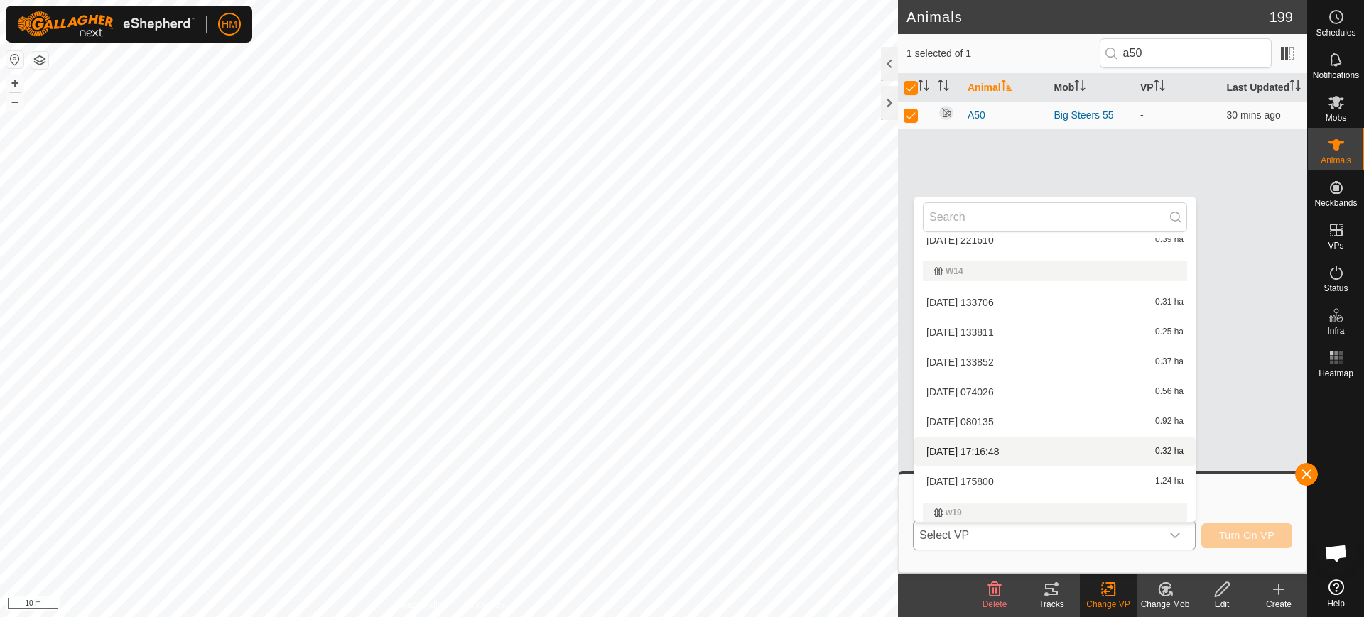
click at [1003, 446] on li "[DATE] 17:16:48 0.32 ha" at bounding box center [1054, 452] width 281 height 28
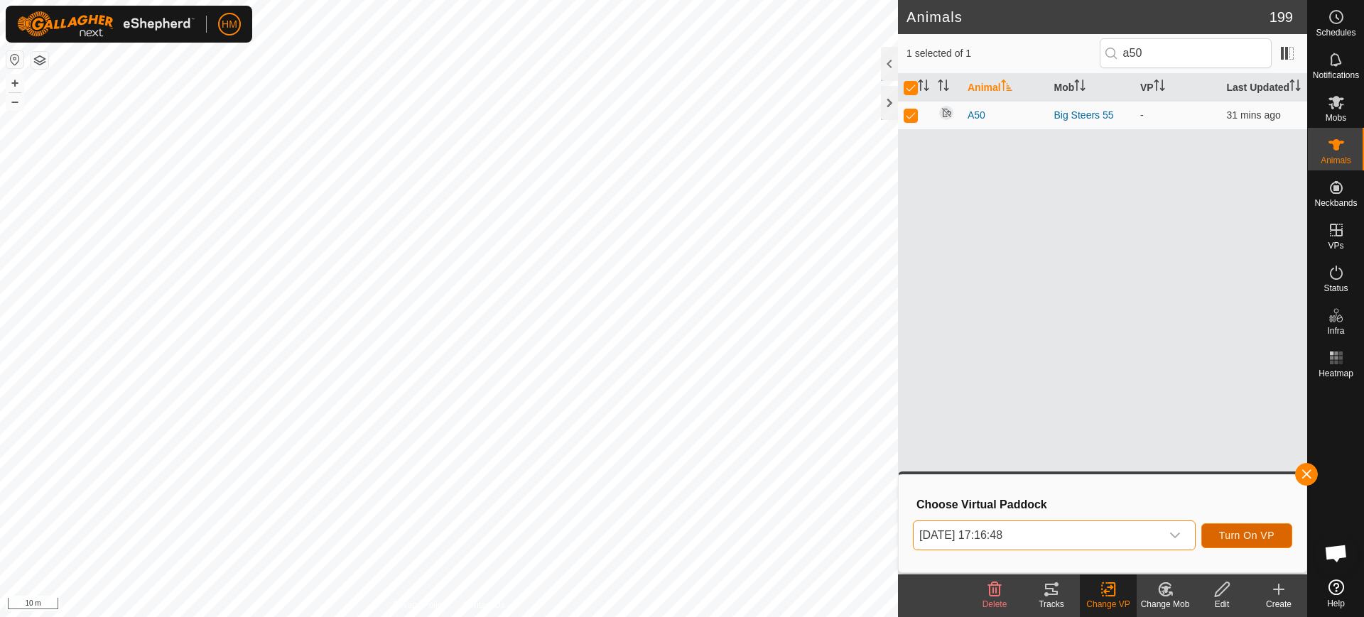
click at [1227, 535] on span "Turn On VP" at bounding box center [1246, 535] width 55 height 11
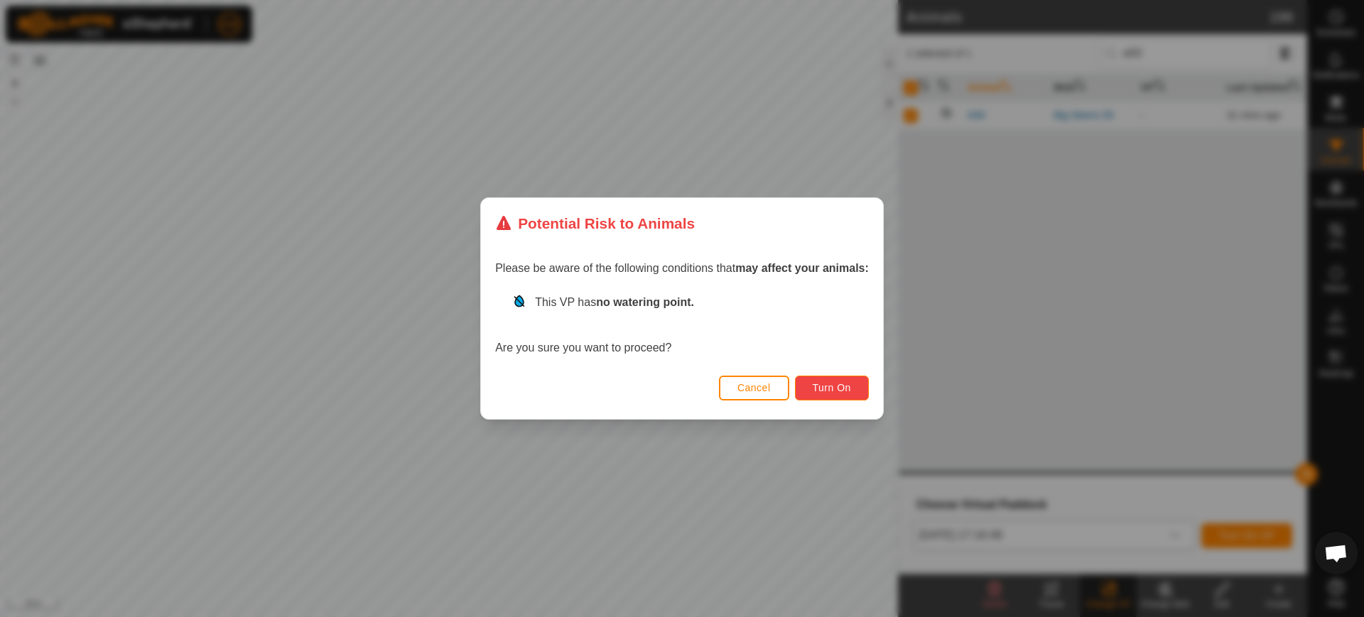
click at [819, 381] on button "Turn On" at bounding box center [832, 388] width 74 height 25
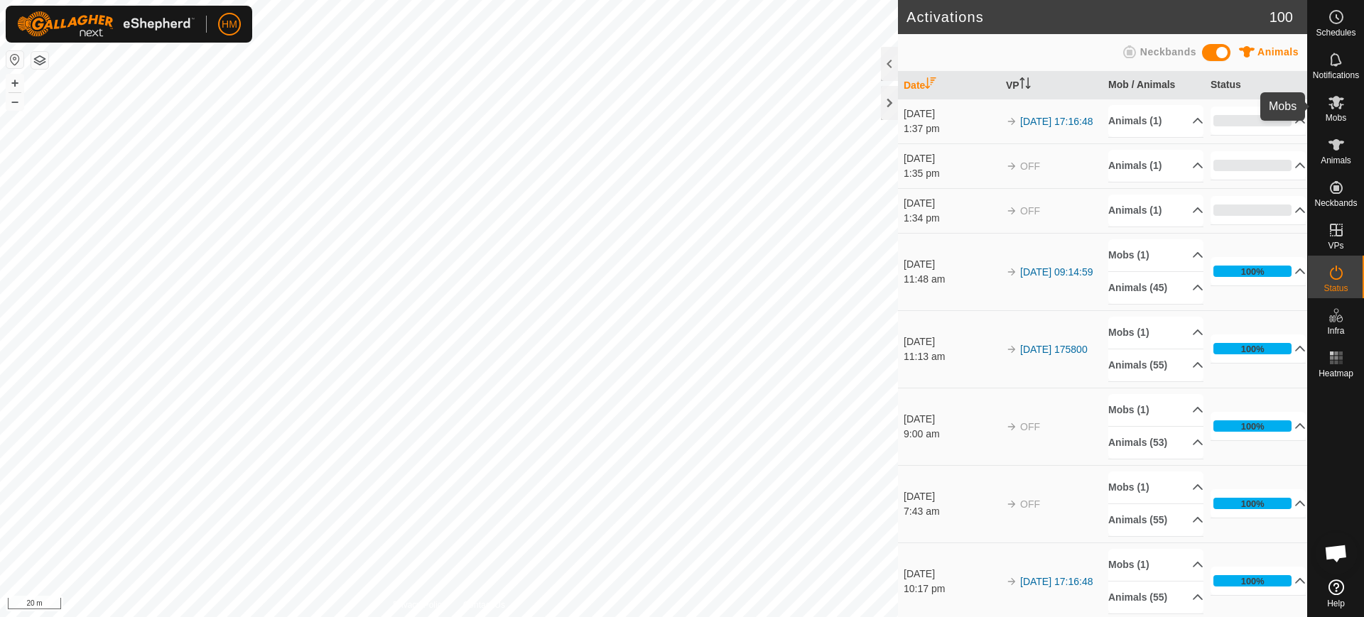
click at [1334, 115] on span "Mobs" at bounding box center [1336, 118] width 21 height 9
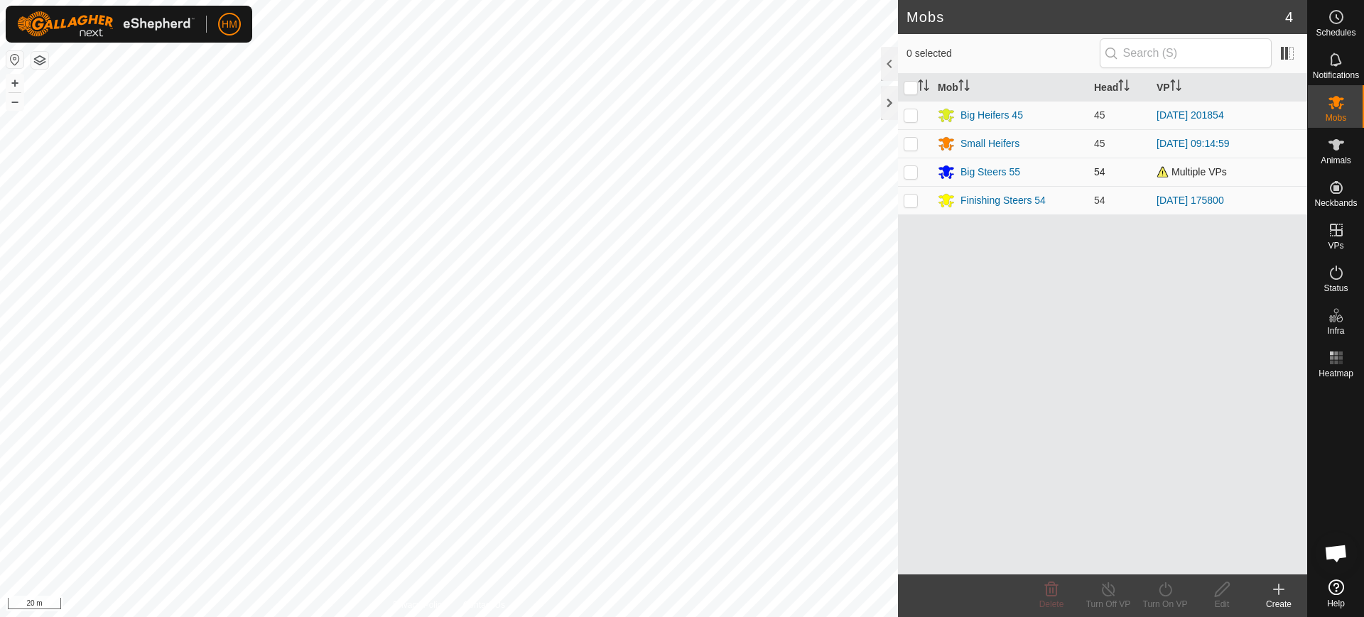
click at [909, 168] on p-checkbox at bounding box center [911, 171] width 14 height 11
checkbox input "true"
click at [1158, 579] on div "Turn On VP" at bounding box center [1165, 596] width 57 height 43
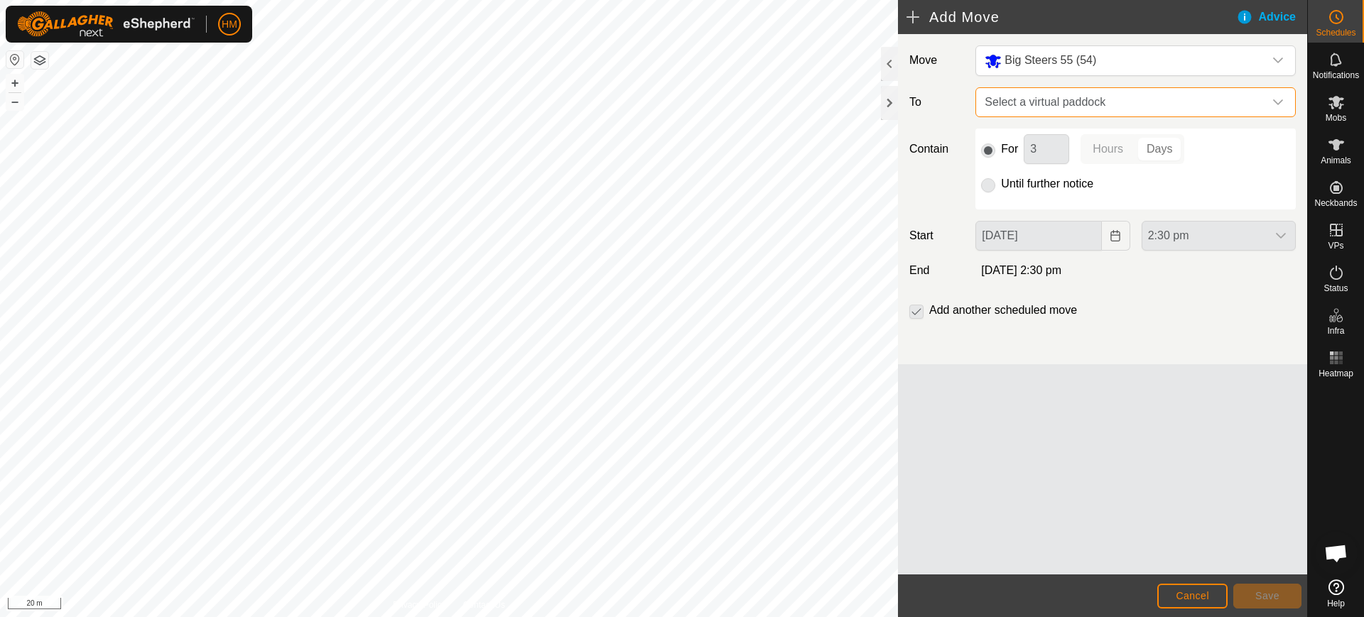
click at [1157, 100] on span "Select a virtual paddock" at bounding box center [1121, 102] width 285 height 28
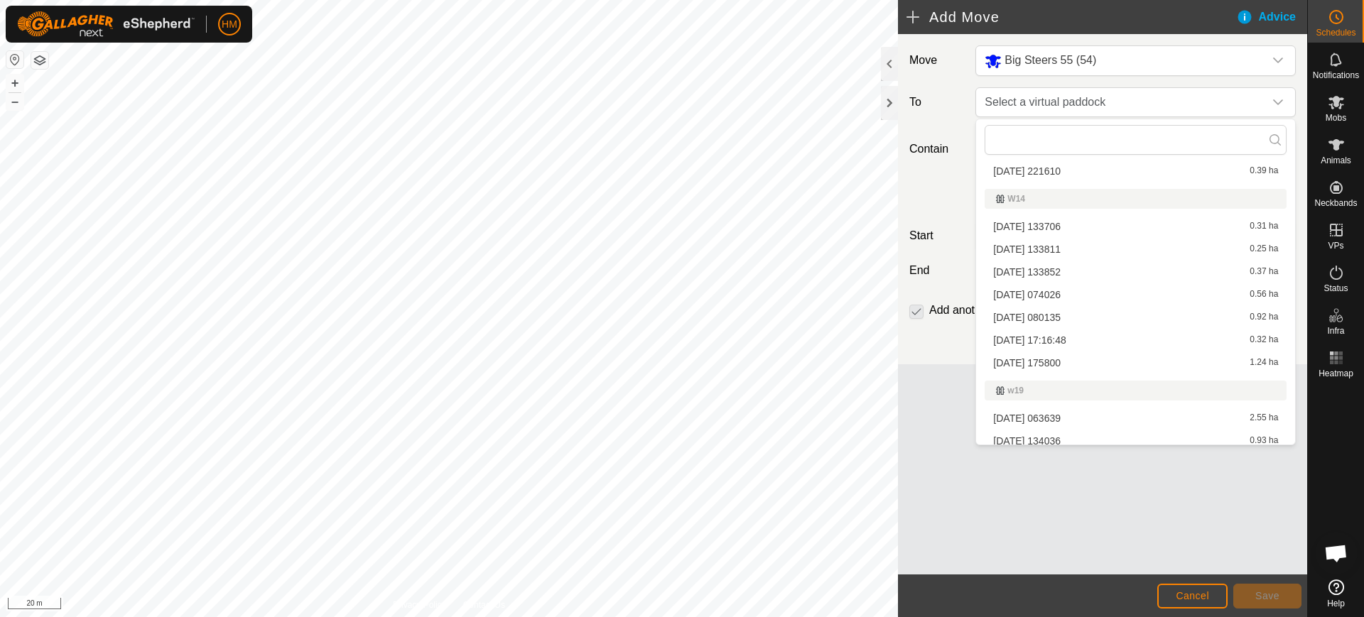
scroll to position [437, 0]
click at [1063, 340] on li "[DATE] 17:16:48 0.32 ha" at bounding box center [1136, 339] width 302 height 21
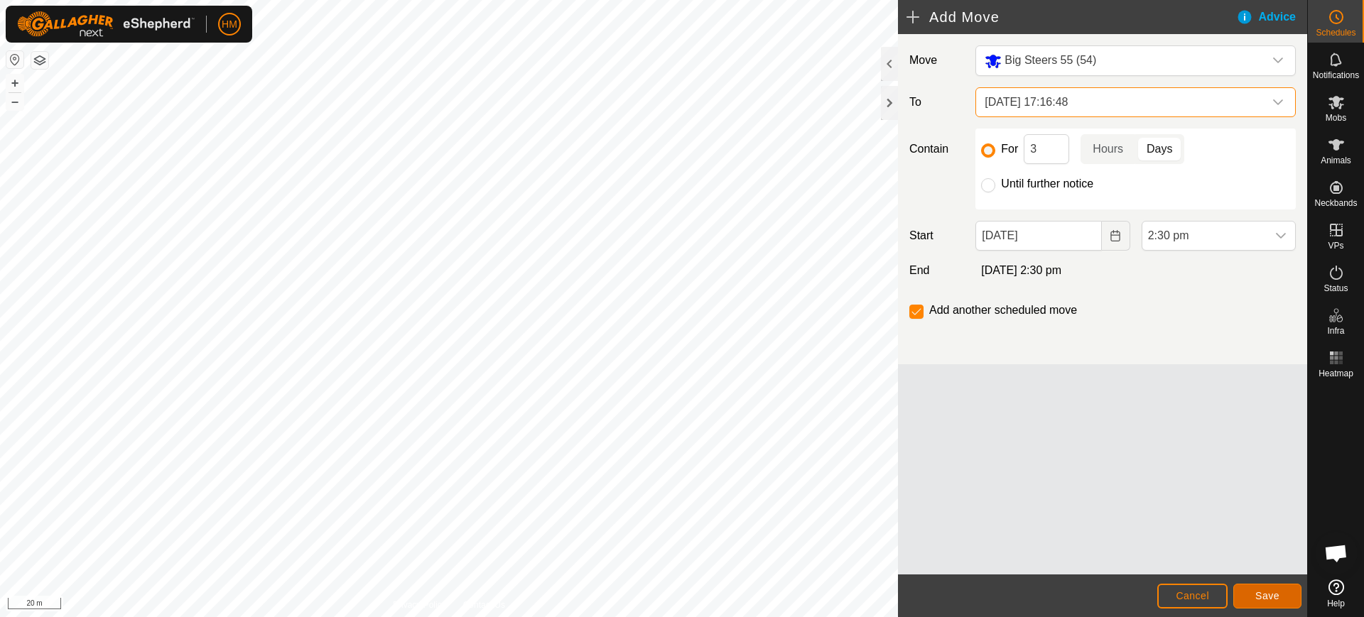
click at [1271, 587] on button "Save" at bounding box center [1267, 596] width 68 height 25
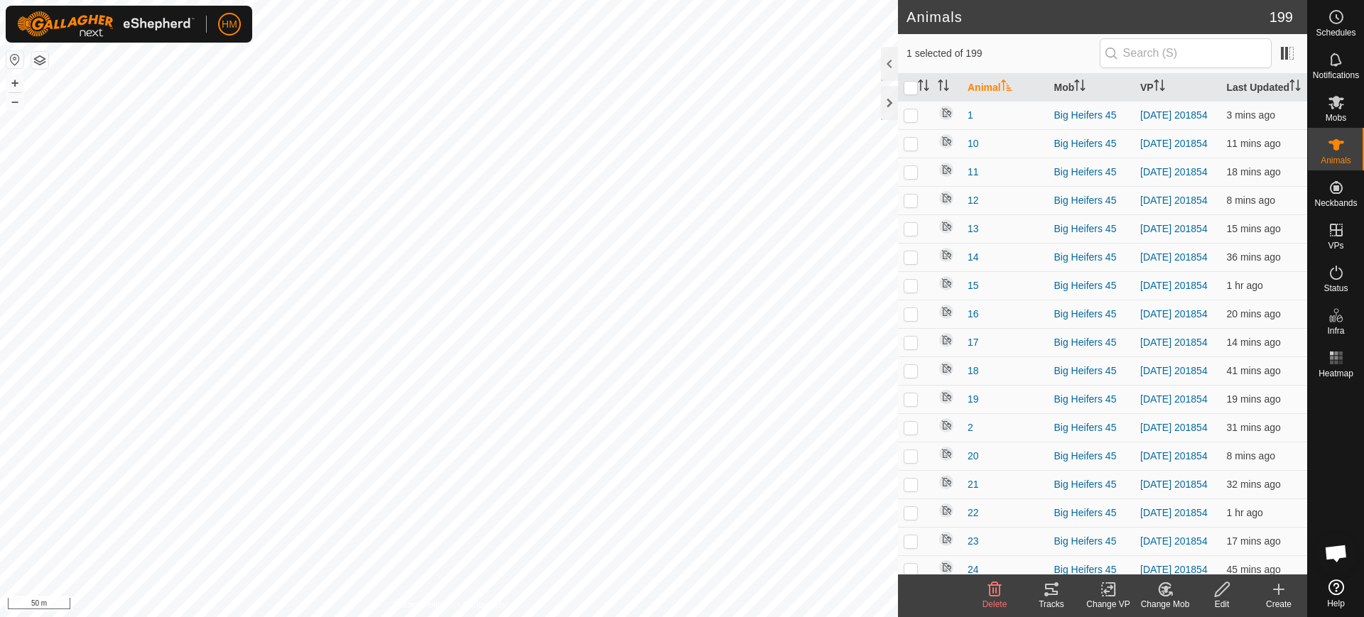
click at [1166, 593] on icon at bounding box center [1166, 589] width 10 height 7
click at [1189, 523] on link "Choose Mob..." at bounding box center [1208, 528] width 141 height 28
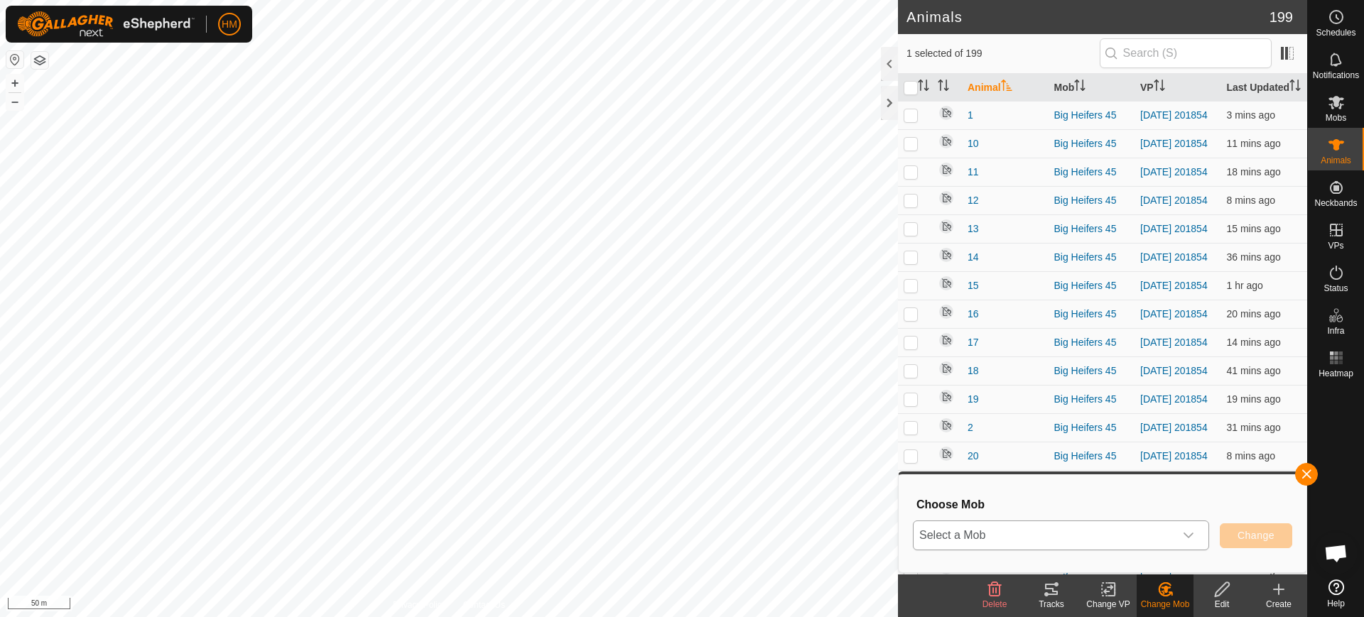
click at [1155, 532] on span "Select a Mob" at bounding box center [1044, 536] width 261 height 28
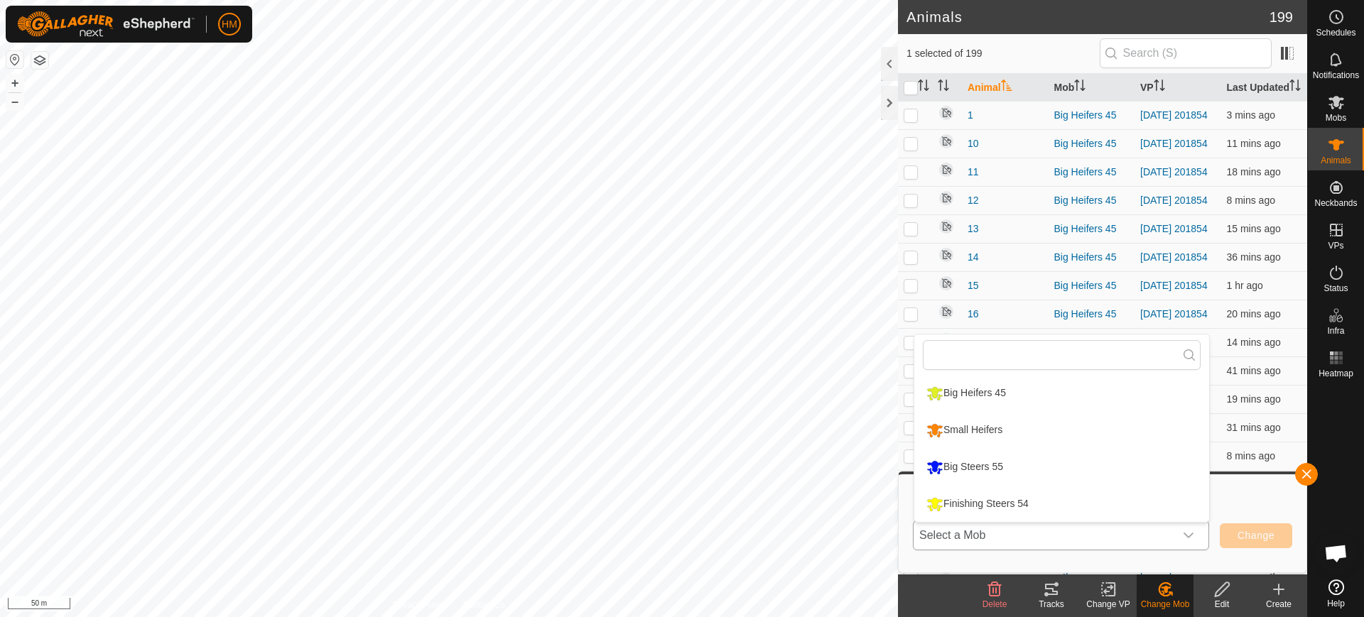
click at [977, 463] on li "Big Steers 55" at bounding box center [1061, 468] width 295 height 36
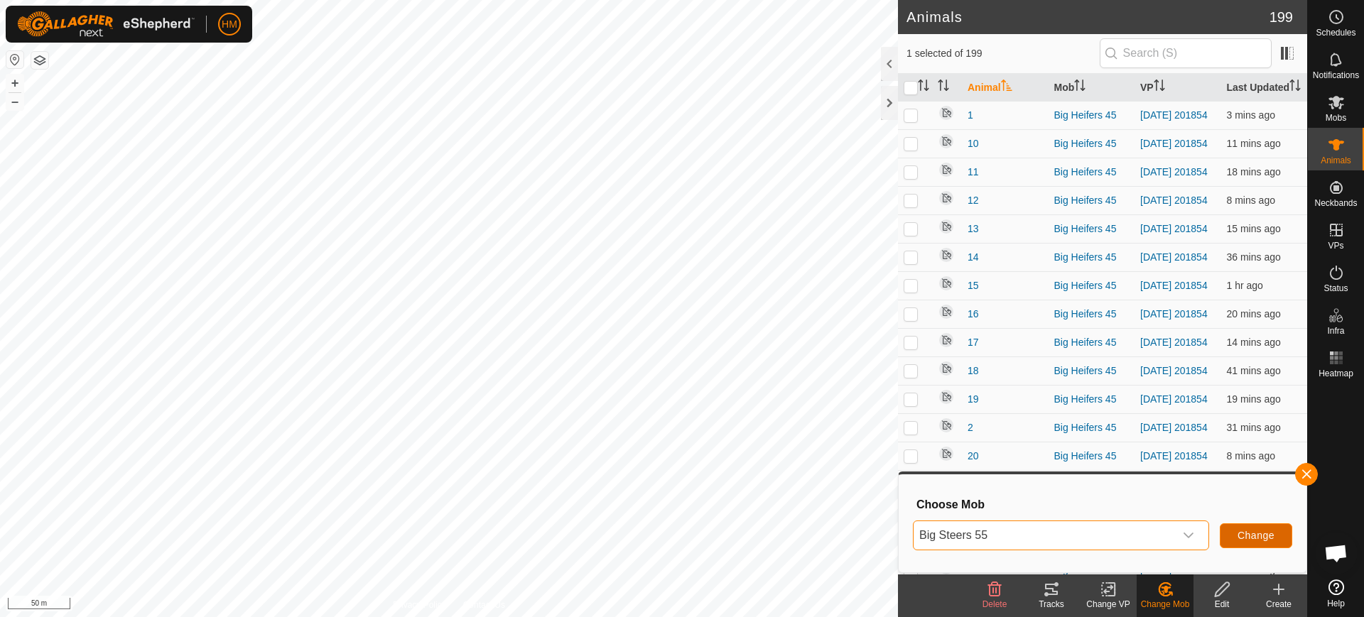
click at [1234, 530] on button "Change" at bounding box center [1256, 536] width 72 height 25
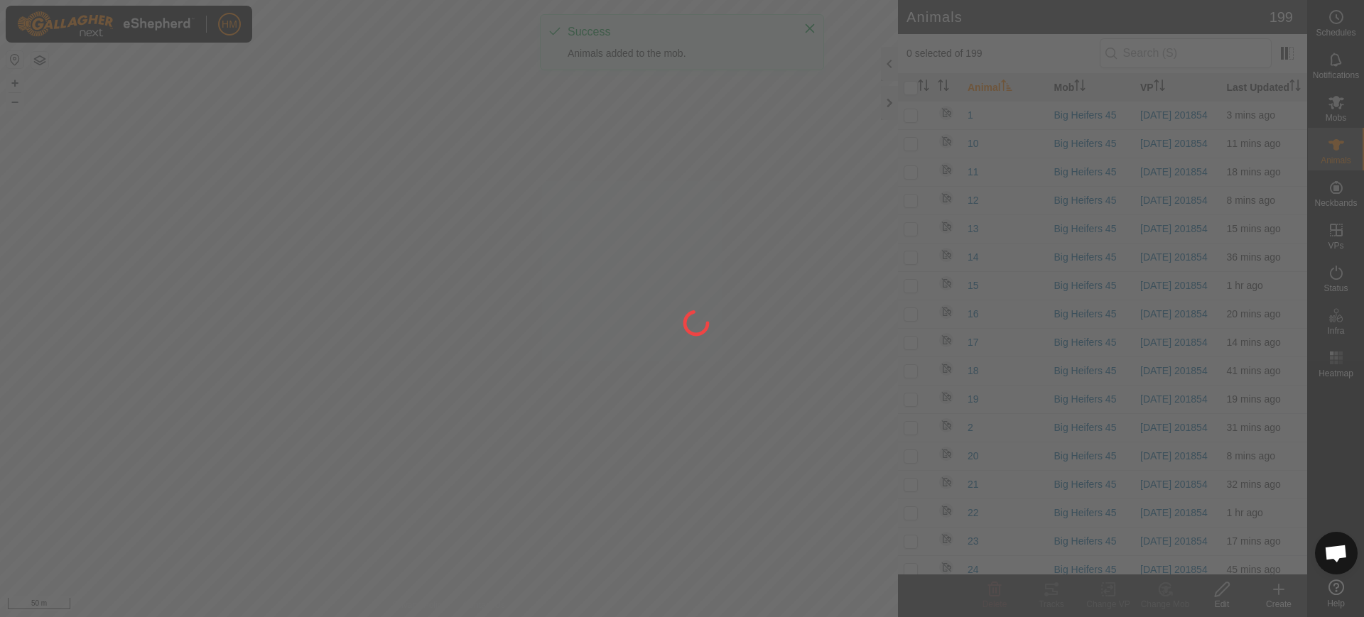
checkbox input "false"
